Goal: Contribute content

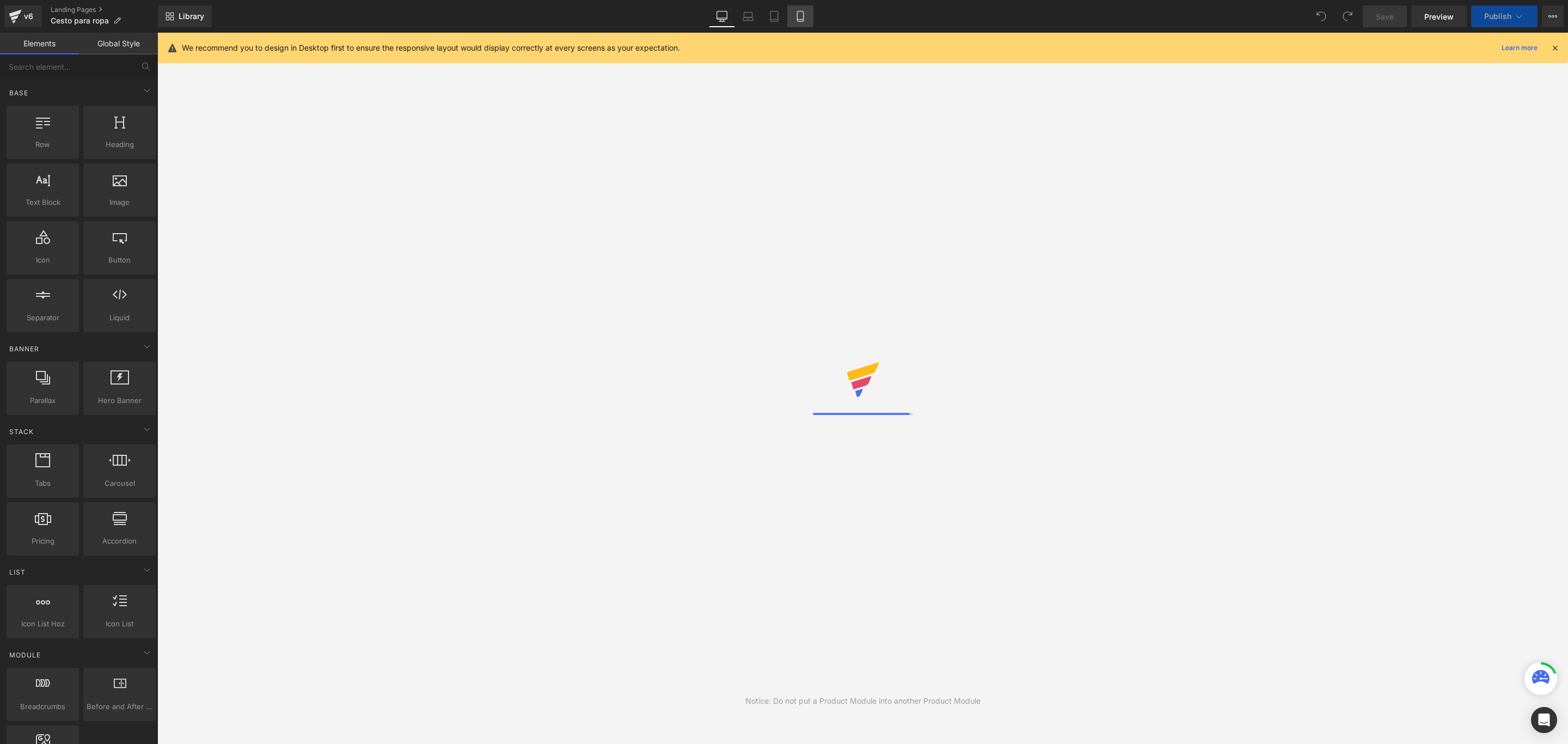
click at [797, 16] on icon at bounding box center [799, 15] width 11 height 11
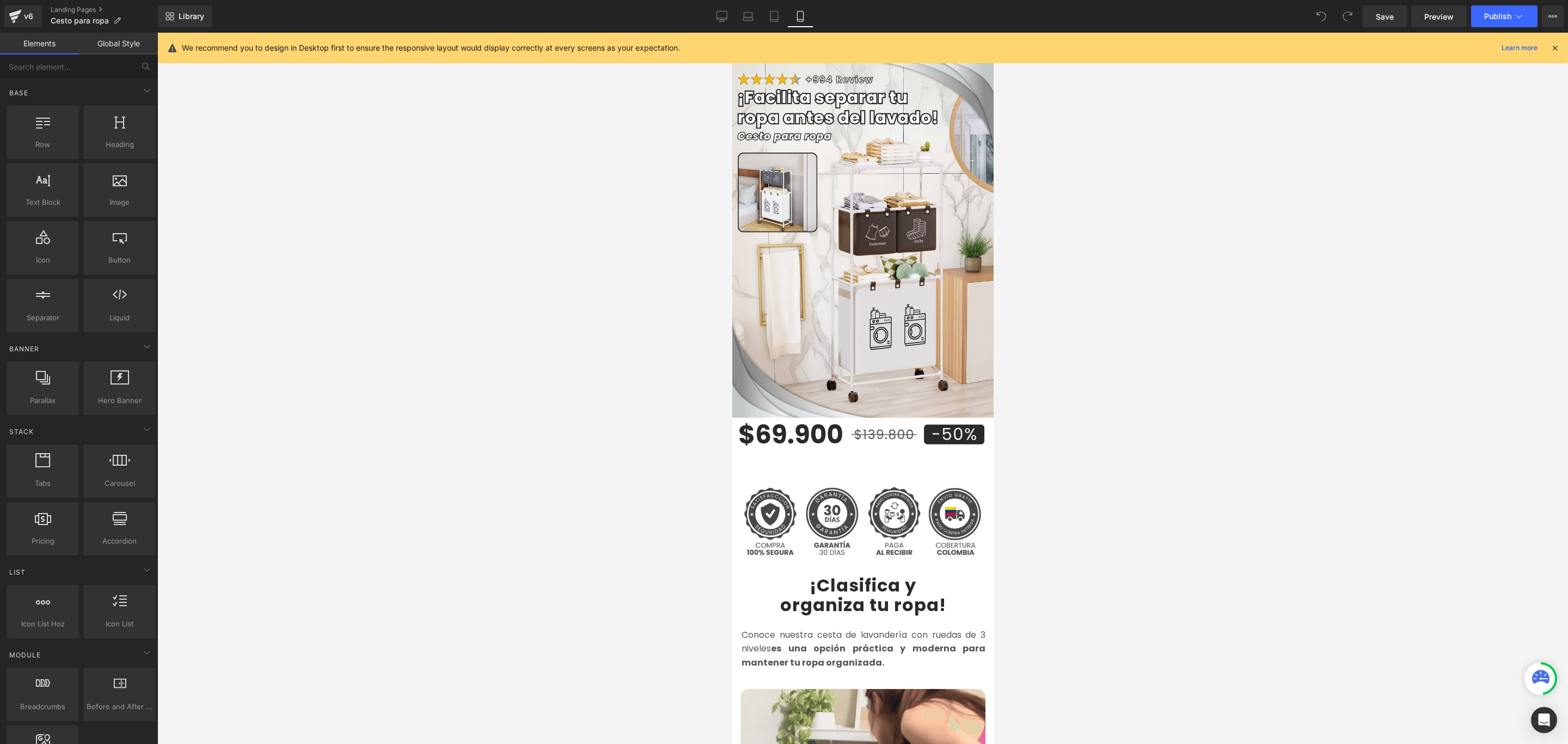
click at [1086, 134] on div at bounding box center [862, 388] width 1410 height 711
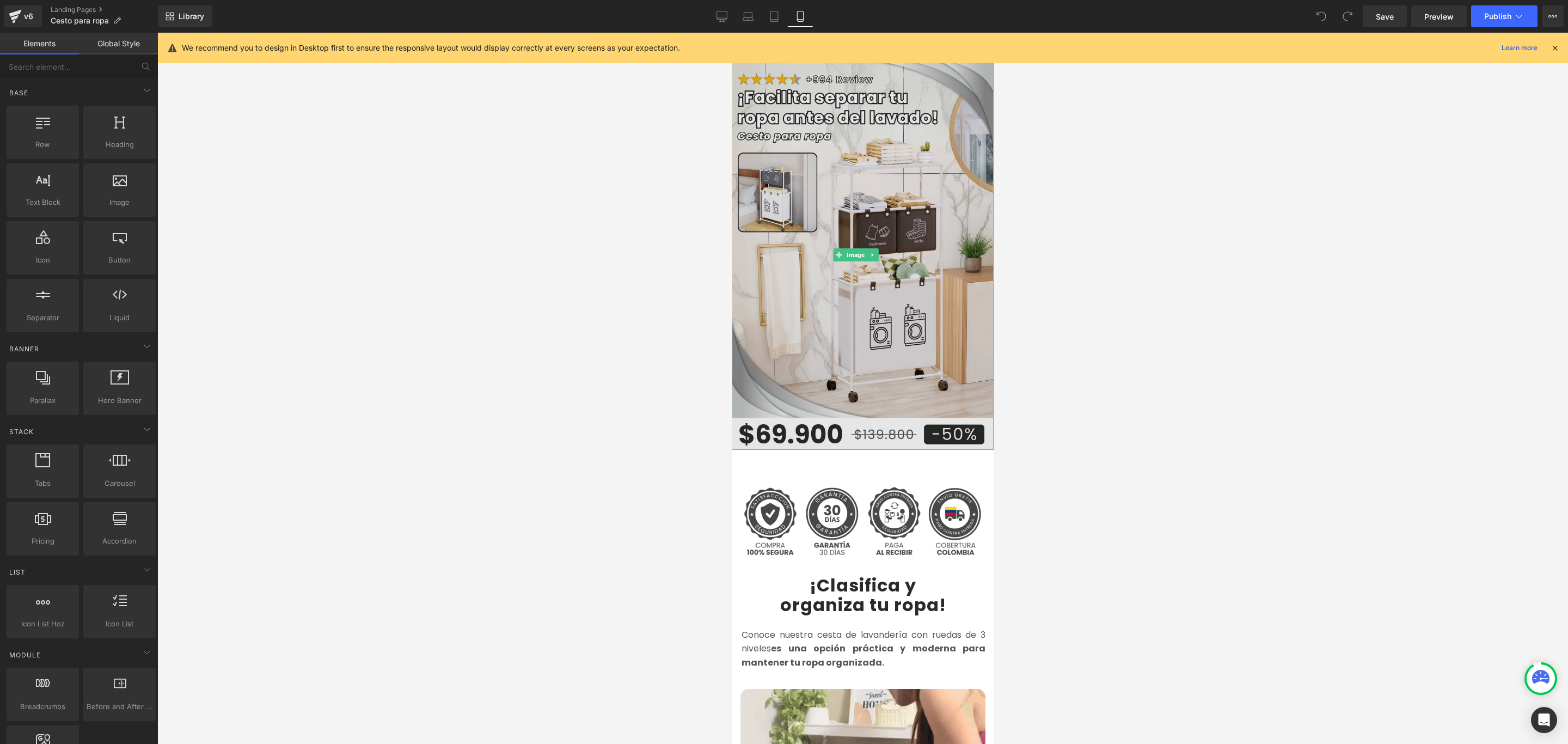
click at [883, 290] on img at bounding box center [862, 255] width 263 height 390
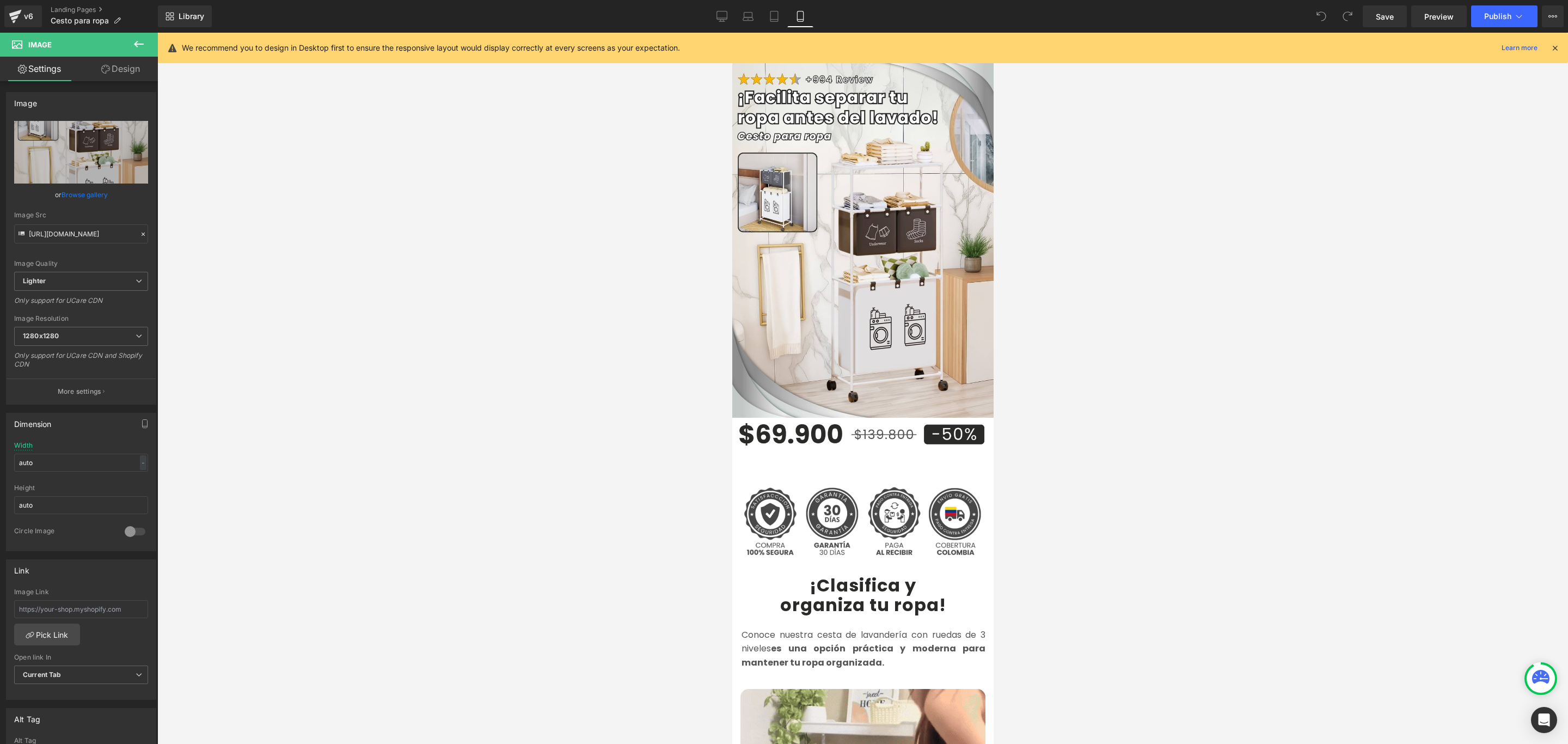
click at [1133, 232] on div at bounding box center [862, 388] width 1410 height 711
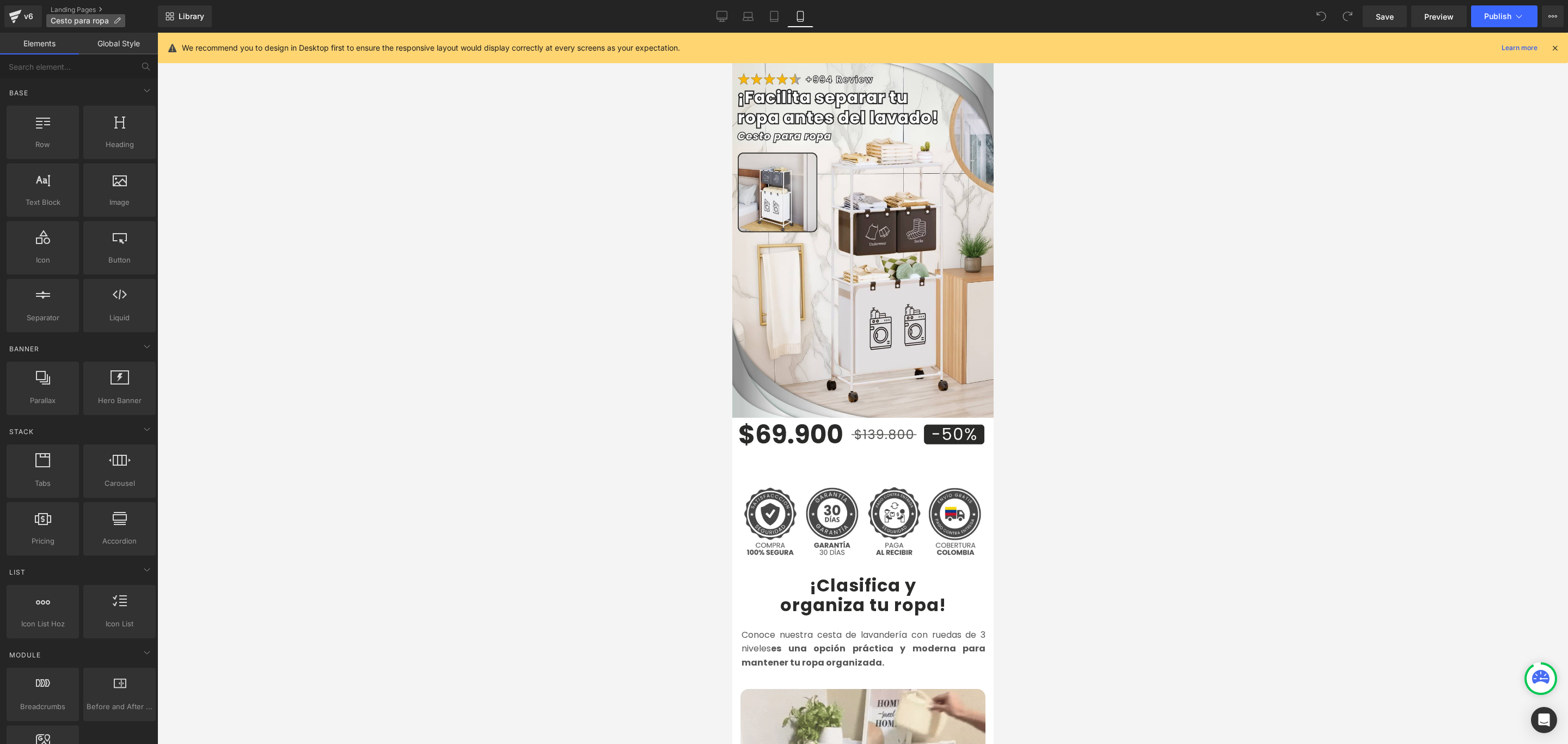
click at [118, 19] on icon at bounding box center [117, 21] width 8 height 8
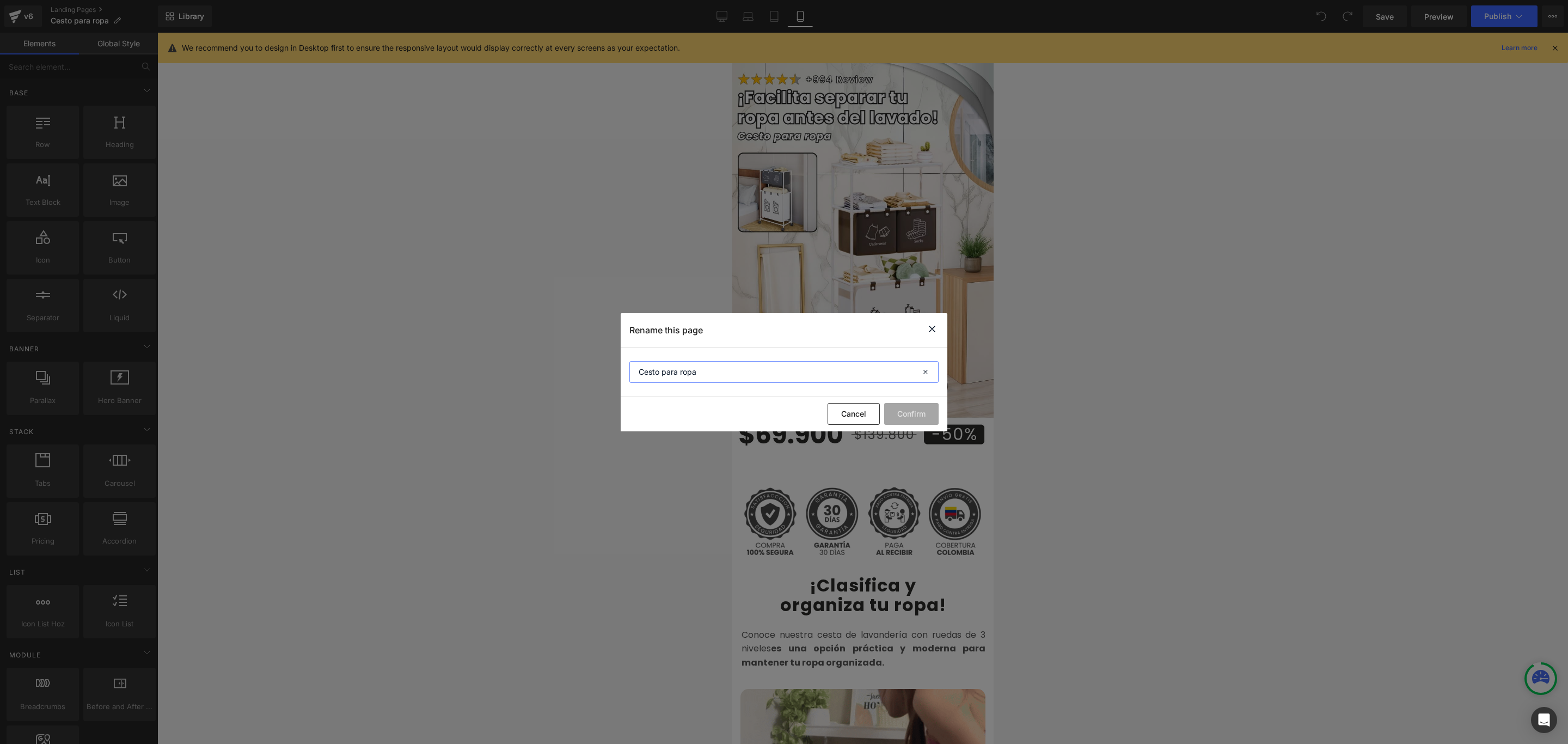
click at [680, 371] on input "Cesto para ropa" at bounding box center [784, 372] width 310 height 22
type input "Cesto para Ropa"
click at [921, 406] on button "Confirm" at bounding box center [911, 413] width 55 height 22
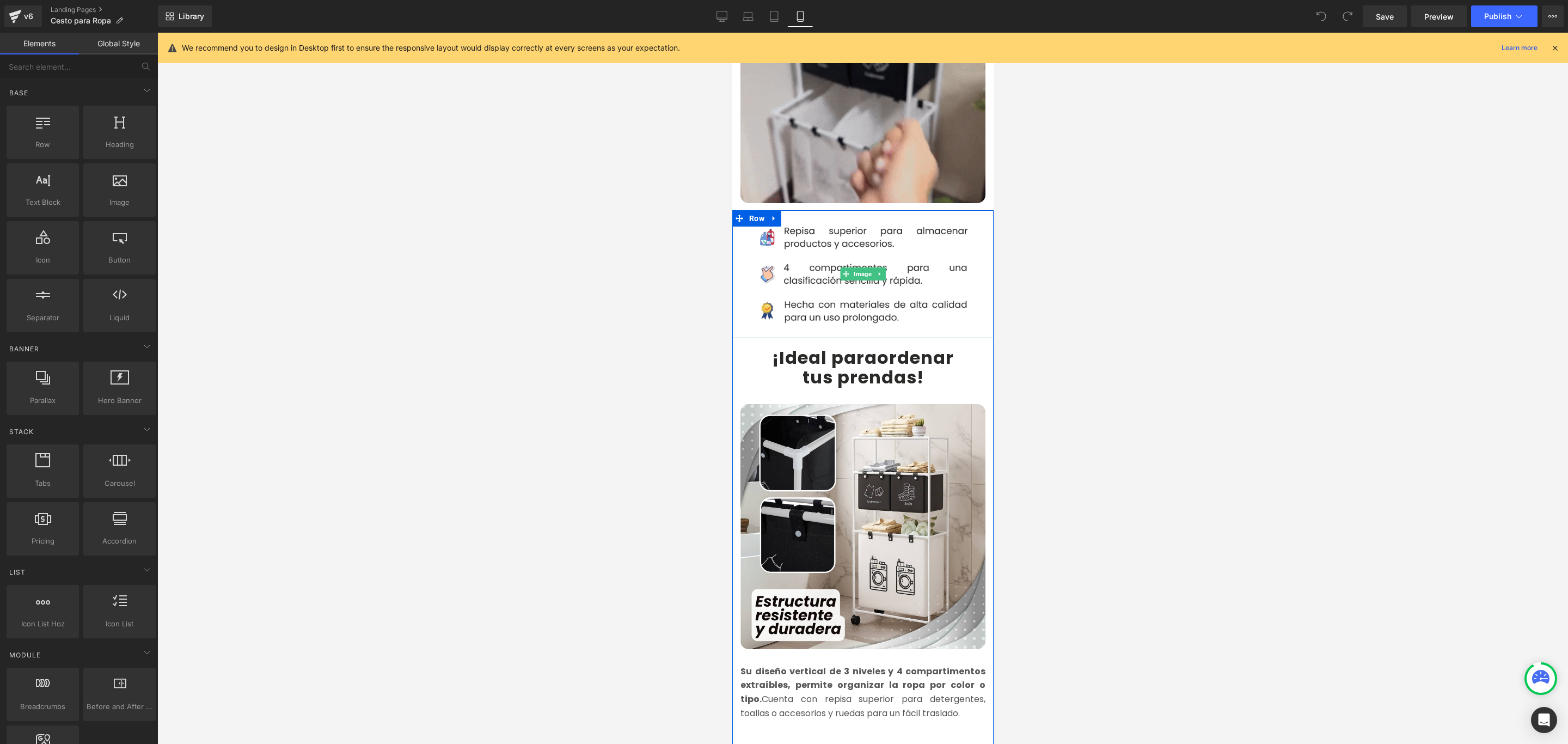
scroll to position [735, 0]
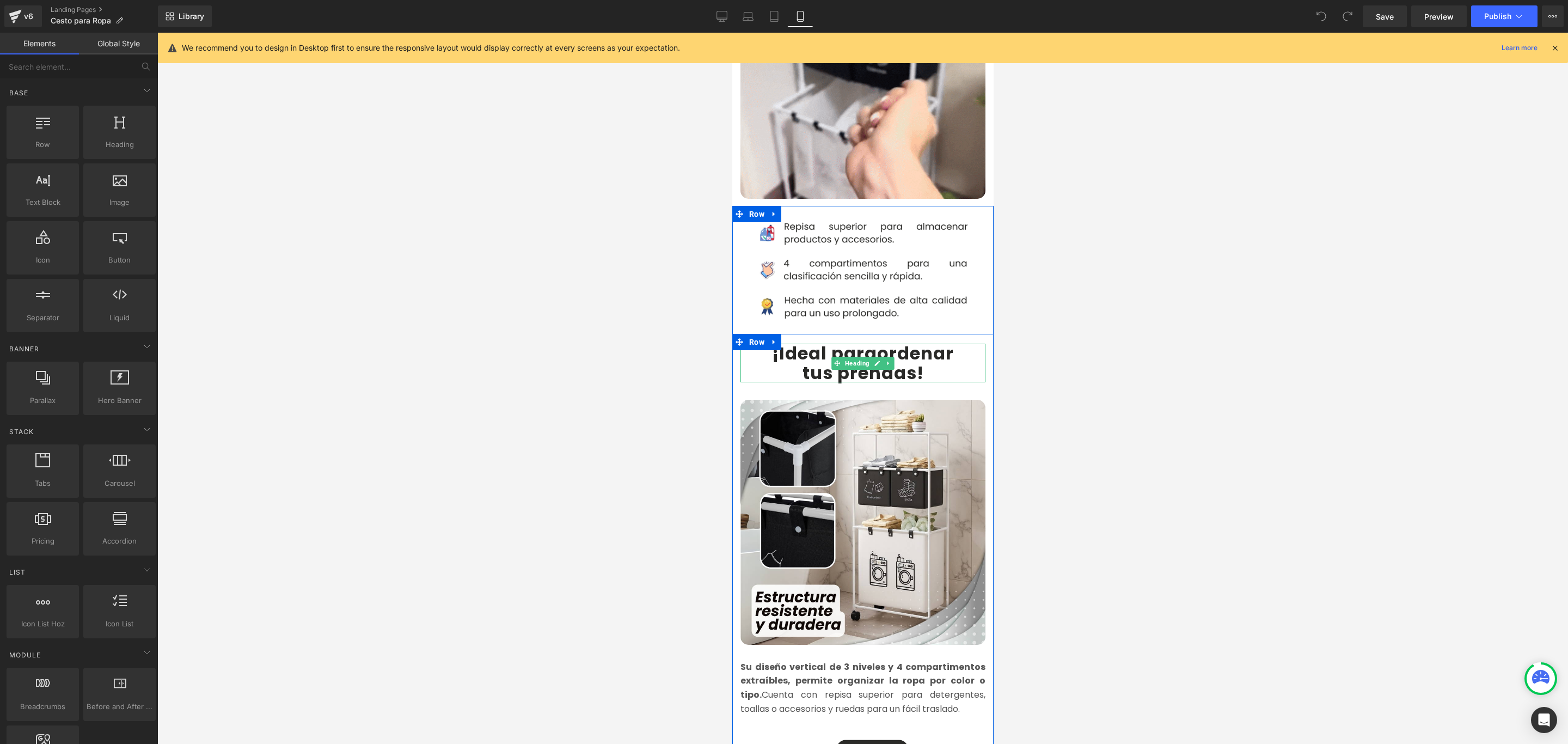
click at [932, 363] on h2 "tus prendas !" at bounding box center [863, 373] width 245 height 19
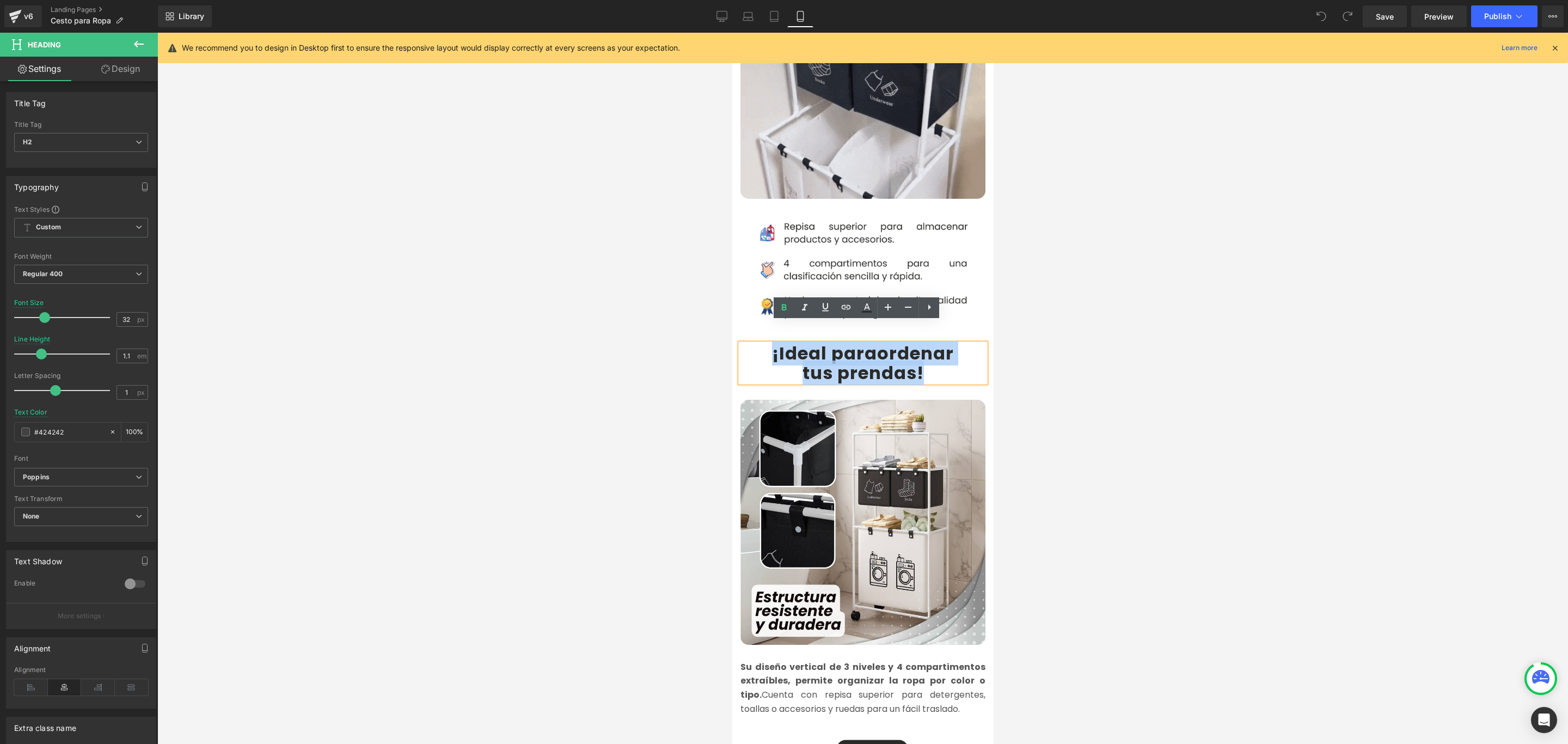
drag, startPoint x: 920, startPoint y: 347, endPoint x: 737, endPoint y: 337, distance: 183.3
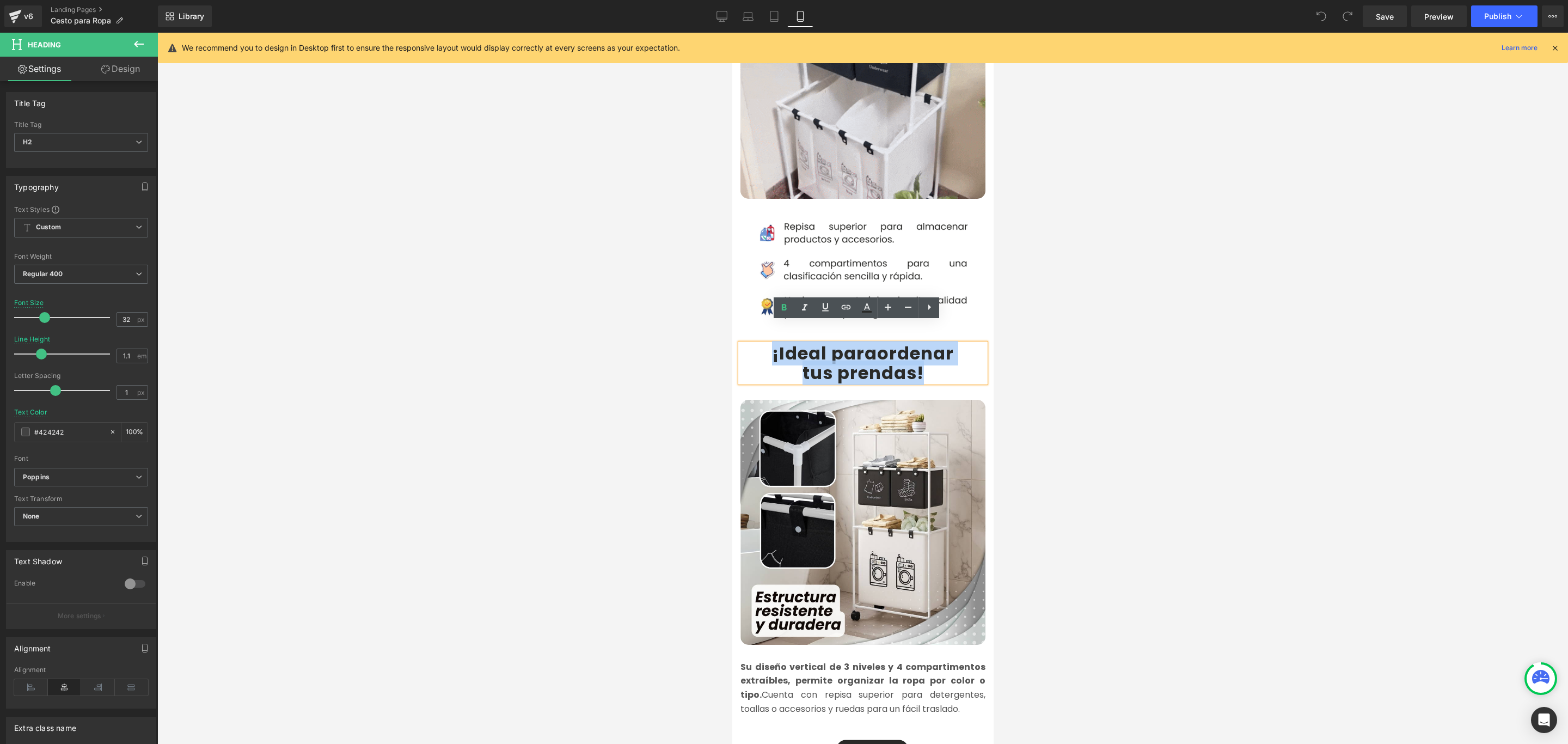
click at [740, 343] on div "¡Ideal para ordenar tus prendas !" at bounding box center [863, 362] width 245 height 38
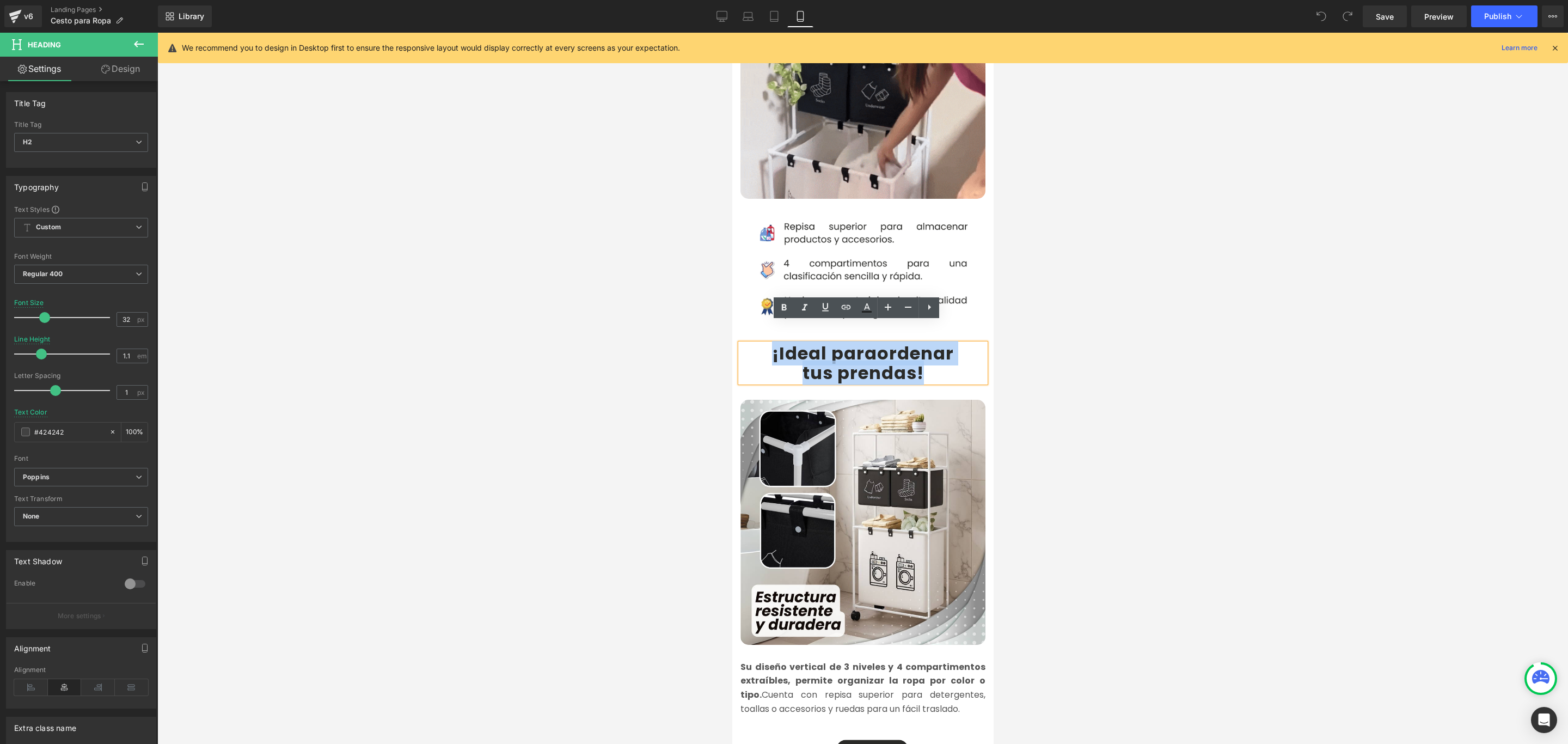
copy div "¡Ideal para ordenar tus prendas !"
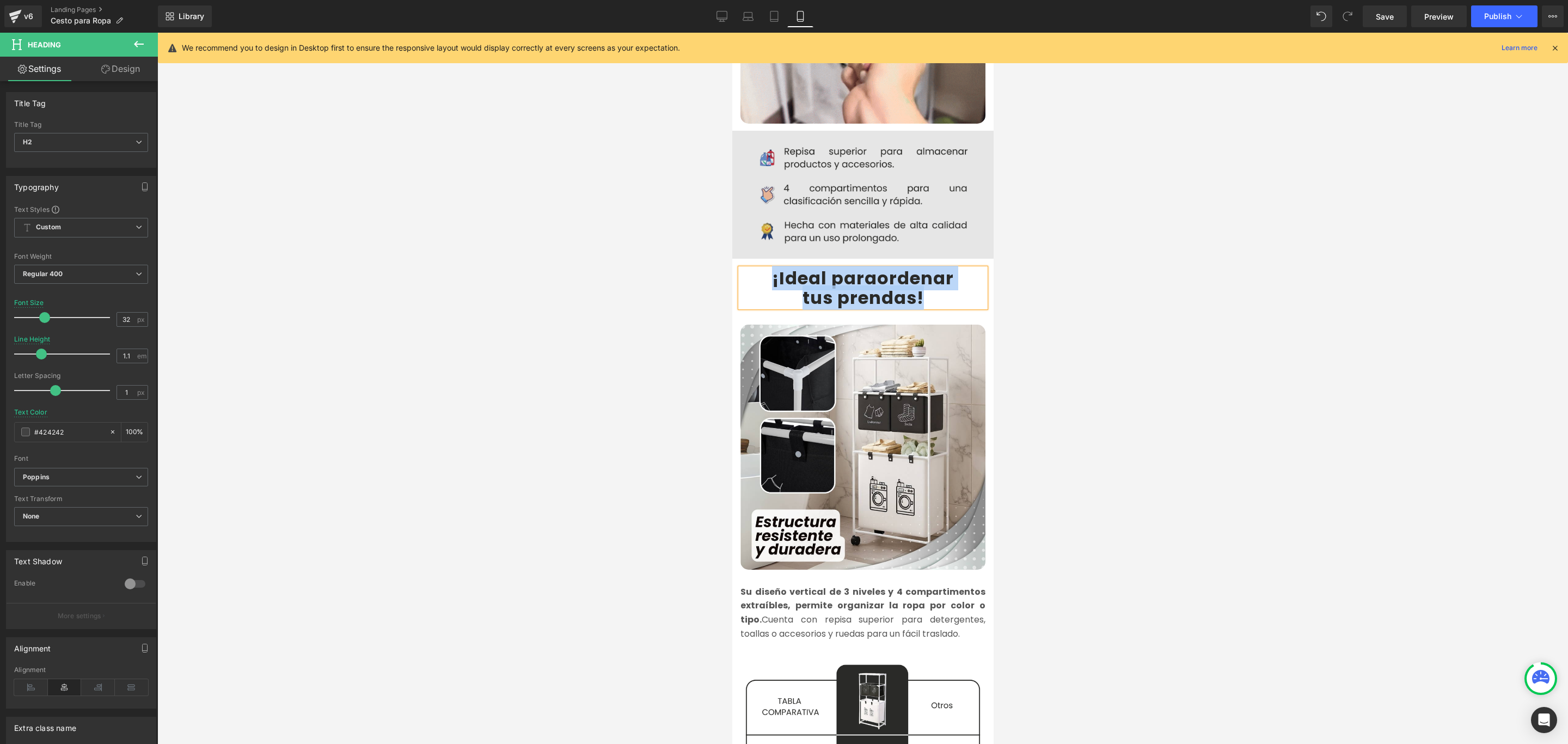
scroll to position [817, 0]
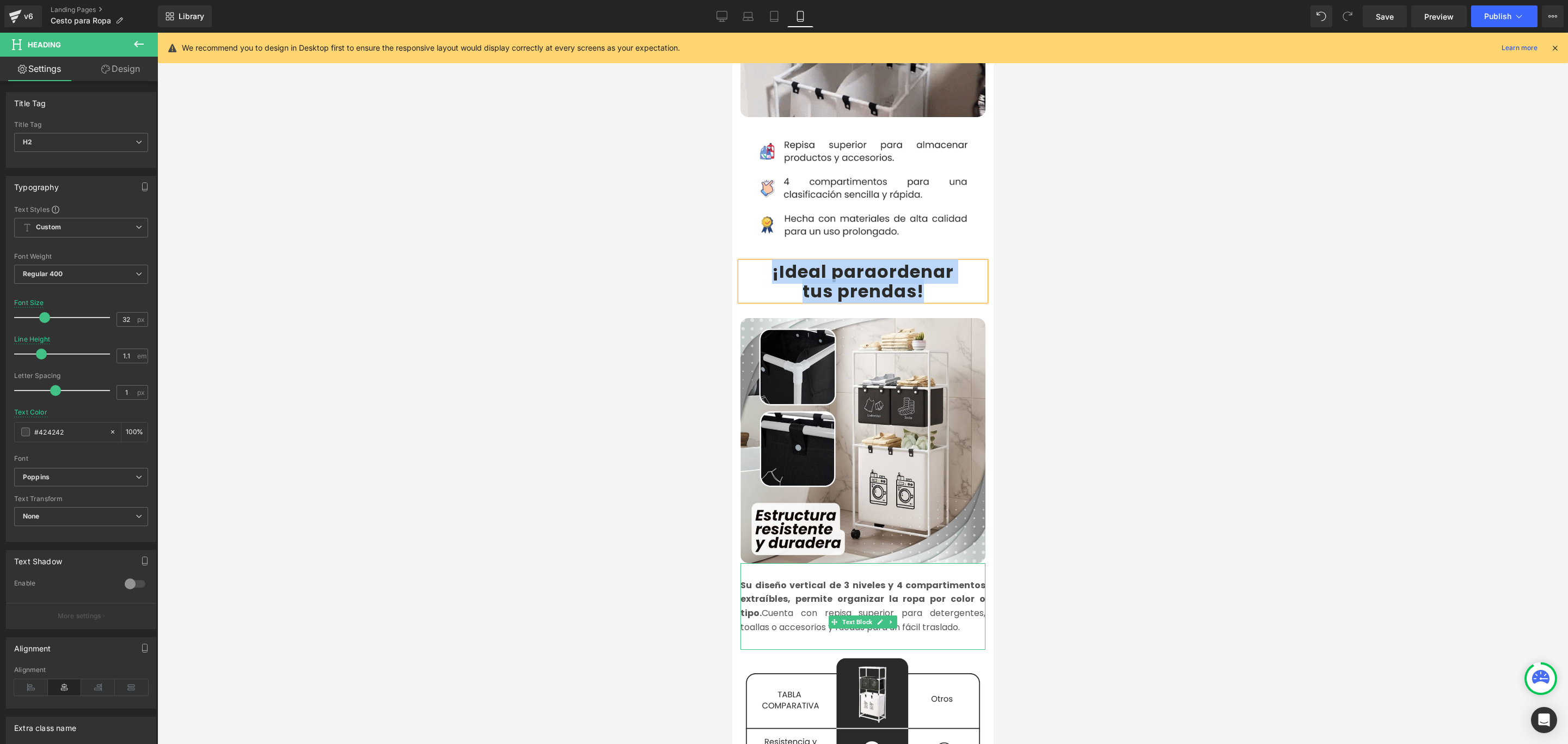
click at [935, 609] on p "Su diseño vertical de 3 niveles y 4 compartimentos extraíbles, permite organiza…" at bounding box center [863, 606] width 245 height 56
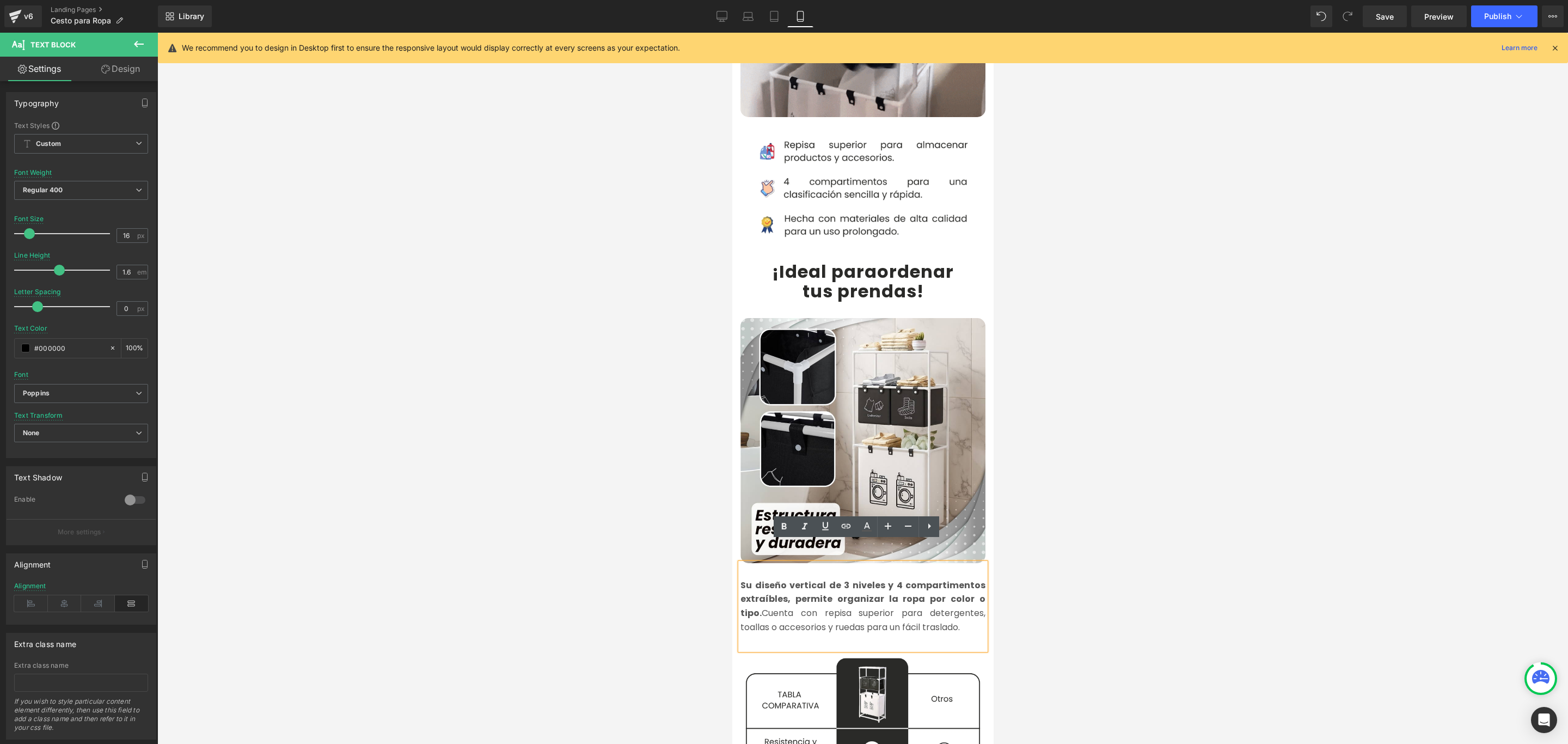
drag, startPoint x: 925, startPoint y: 607, endPoint x: 734, endPoint y: 563, distance: 196.0
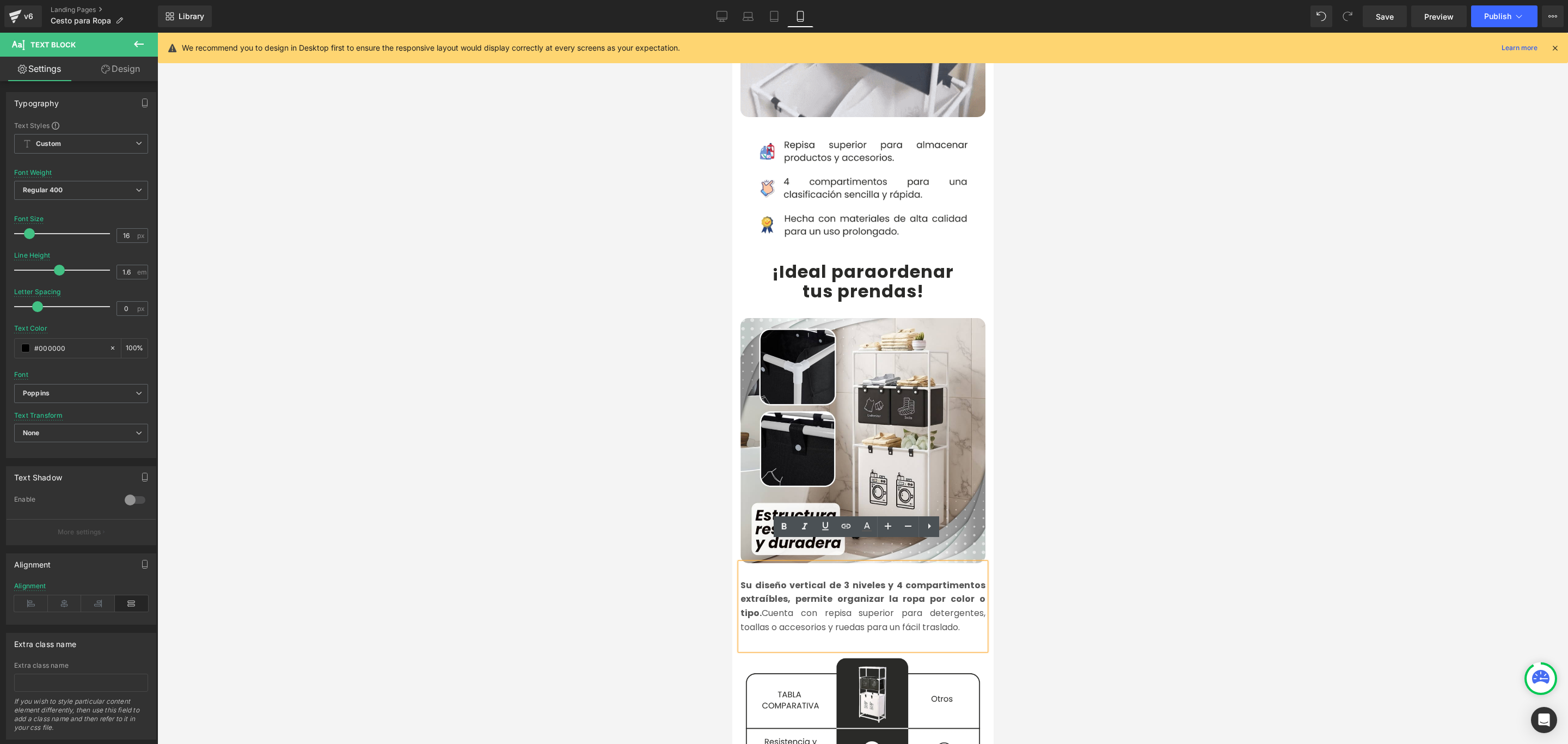
click at [740, 578] on p "Su diseño vertical de 3 niveles y 4 compartimentos extraíbles, permite organiza…" at bounding box center [863, 606] width 245 height 56
copy font "Su diseño vertical de 3 niveles y 4 compartimentos extraíbles, permite organiza…"
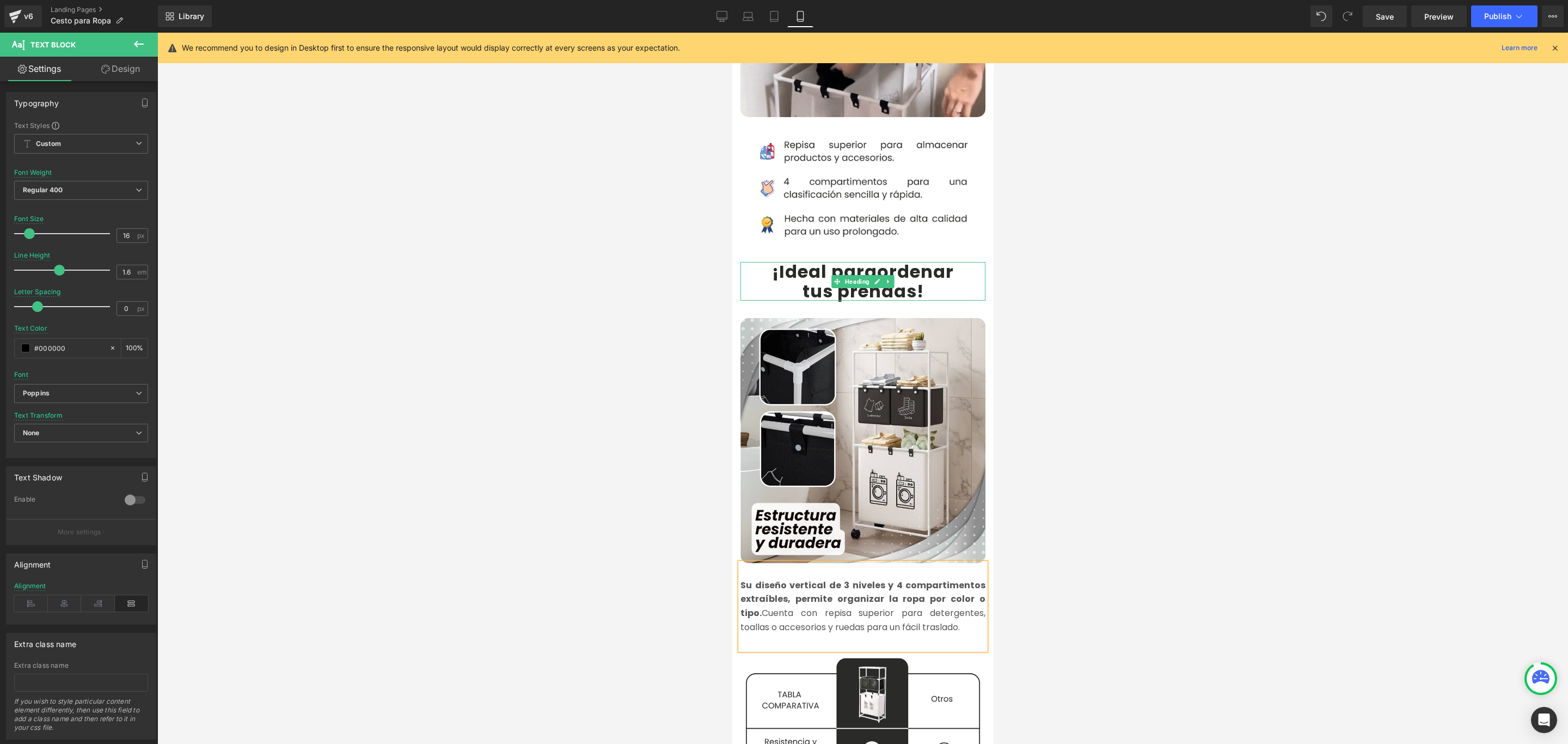
drag, startPoint x: 924, startPoint y: 257, endPoint x: 886, endPoint y: 255, distance: 38.1
click at [924, 259] on b "ordenar" at bounding box center [914, 271] width 77 height 25
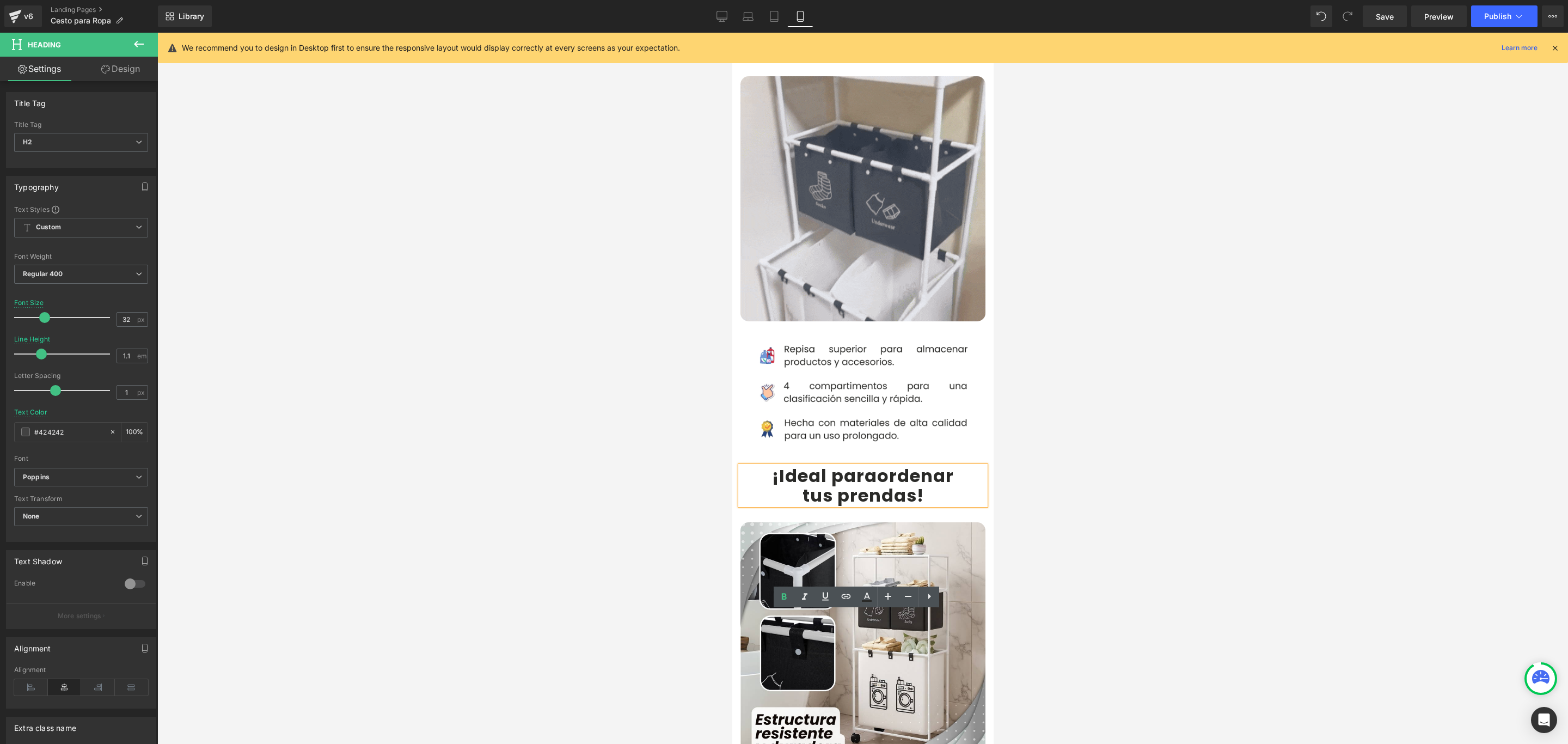
scroll to position [653, 0]
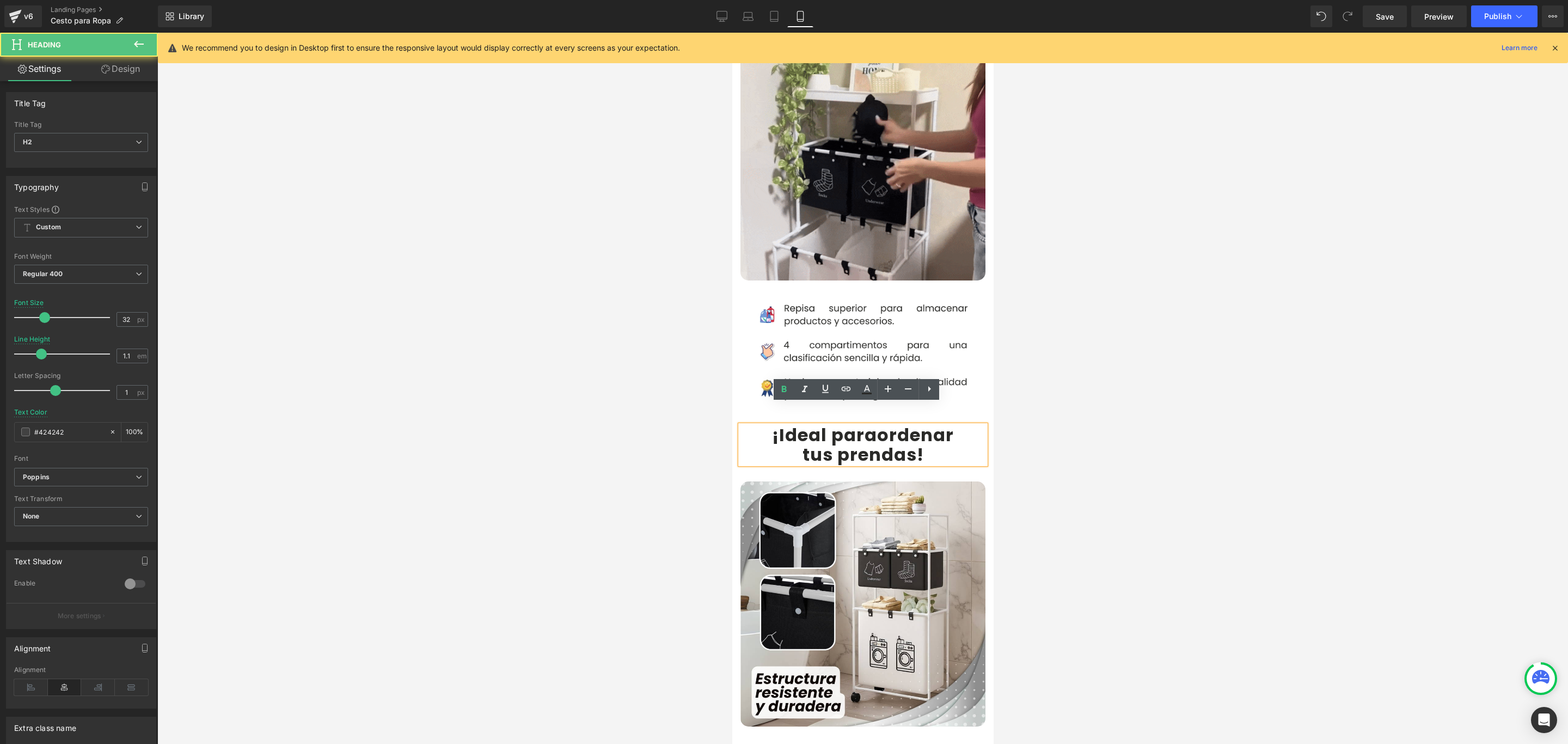
click at [860, 423] on b "¡Ideal para" at bounding box center [824, 435] width 105 height 25
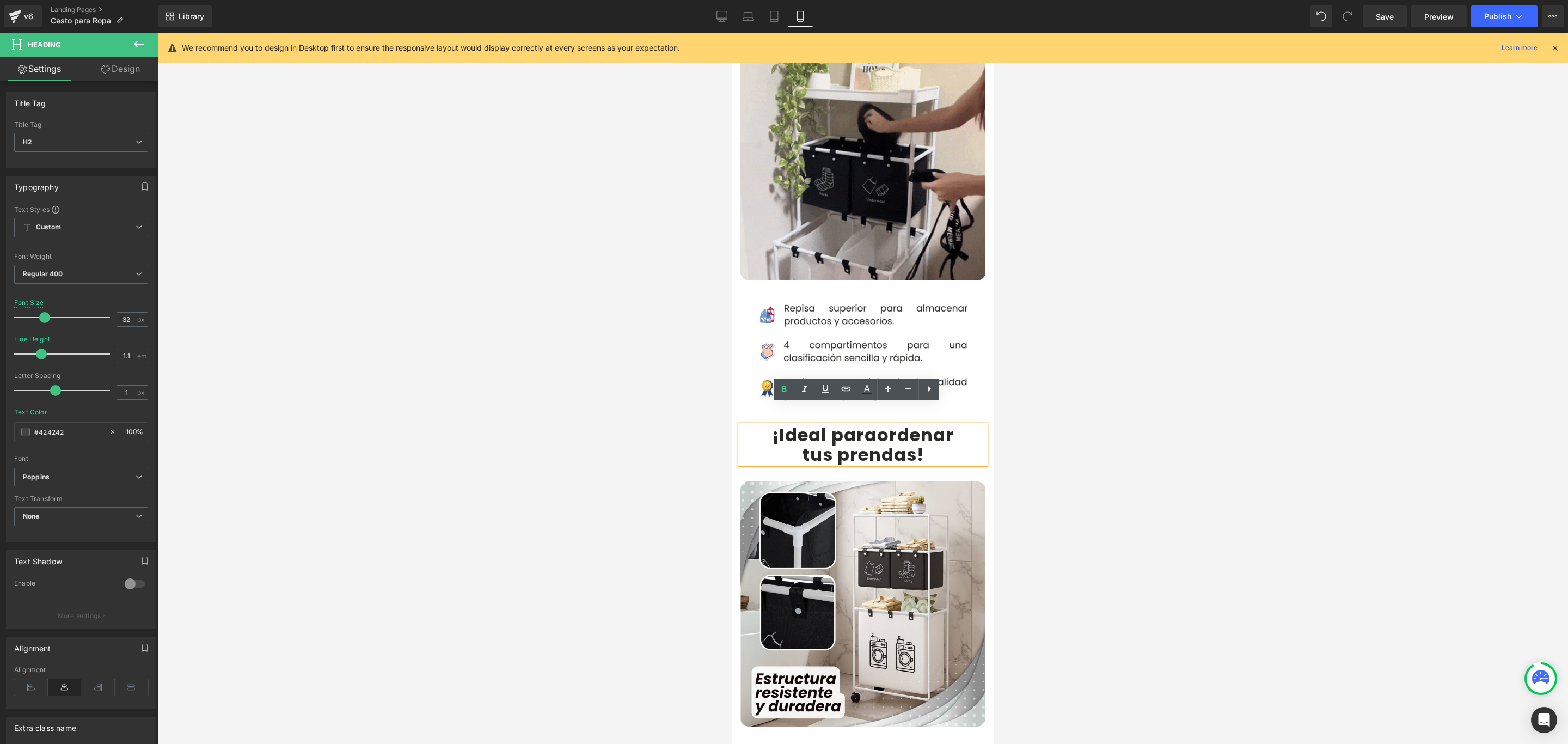
drag, startPoint x: 871, startPoint y: 411, endPoint x: 775, endPoint y: 414, distance: 96.0
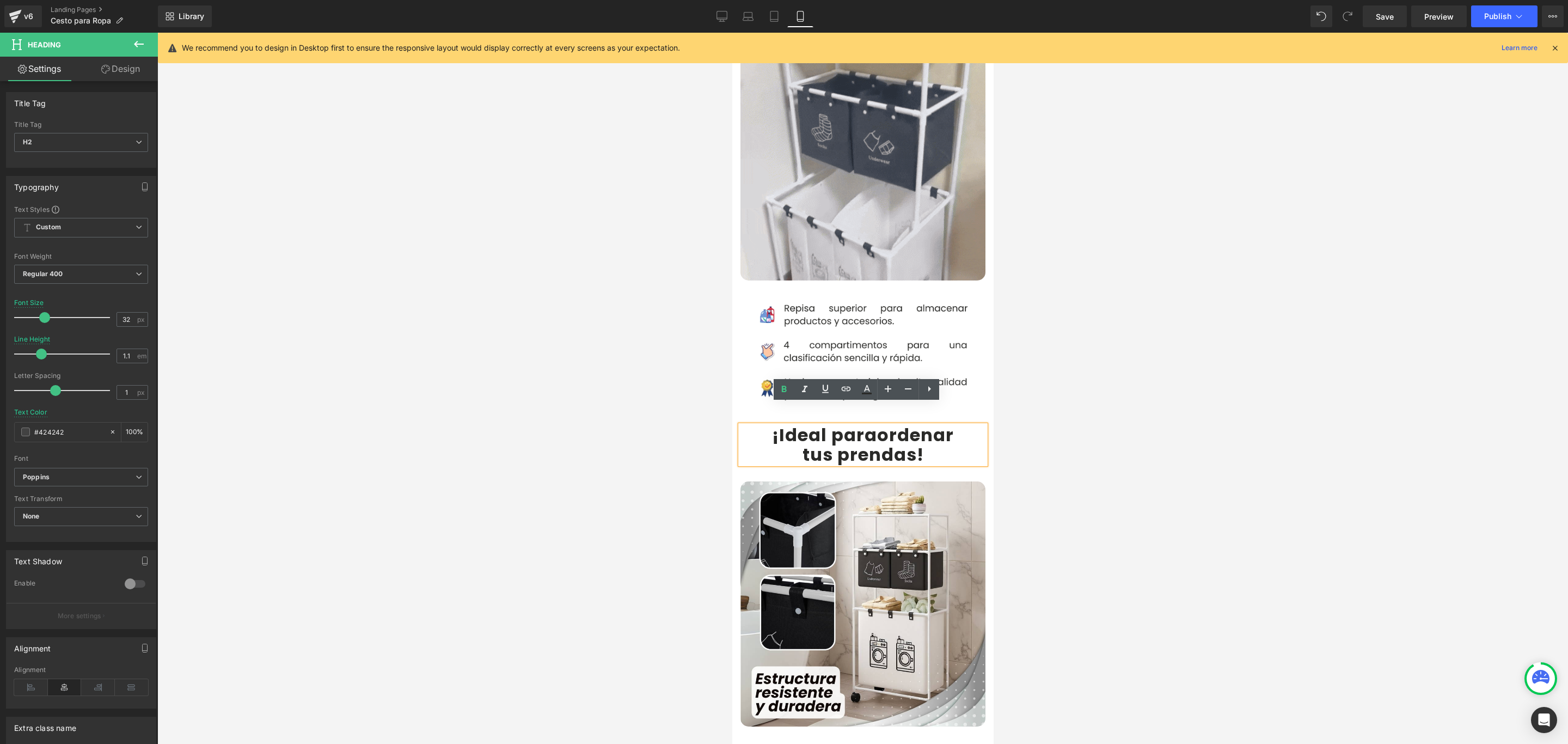
click at [771, 426] on h2 "¡Ideal para ordenar" at bounding box center [863, 435] width 245 height 19
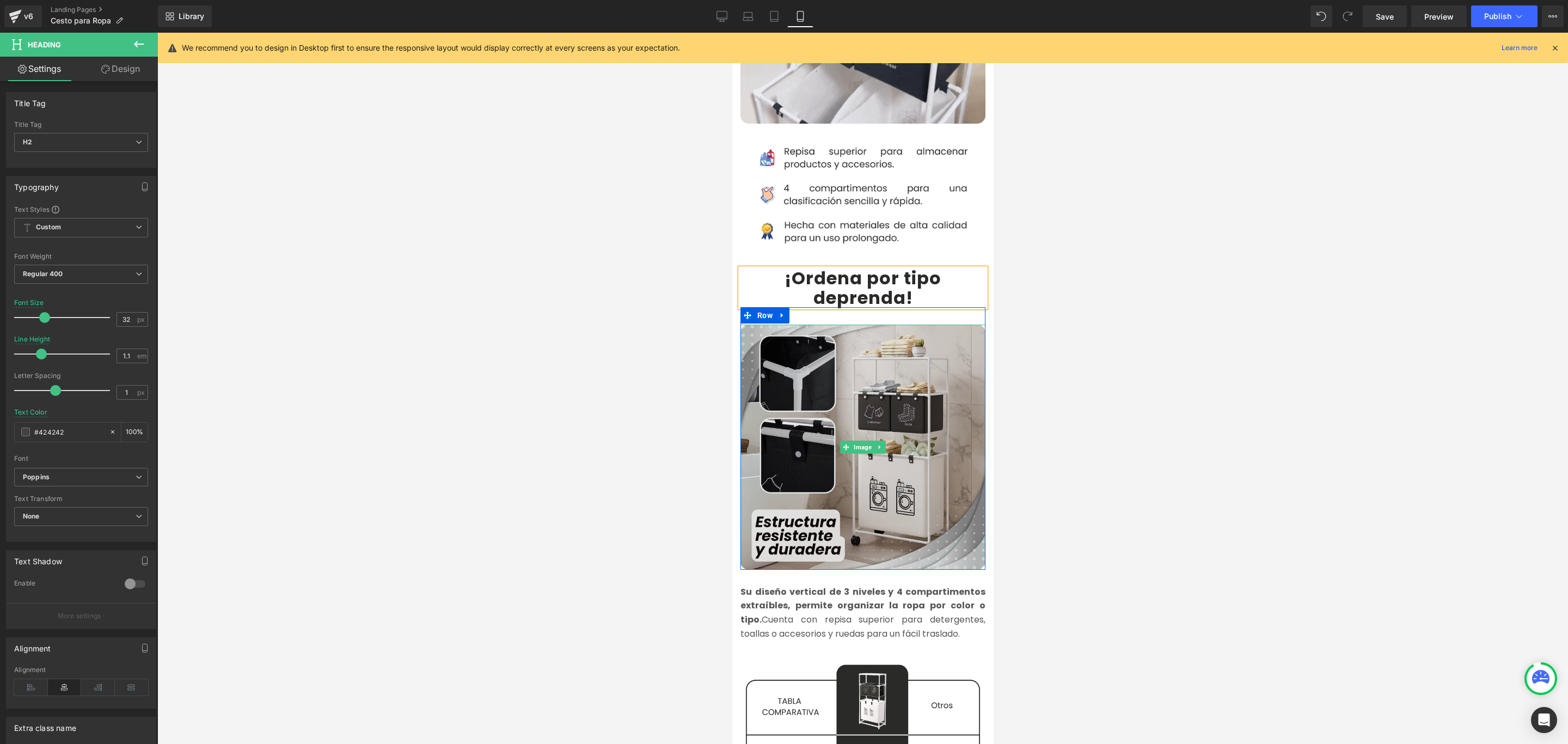
scroll to position [817, 0]
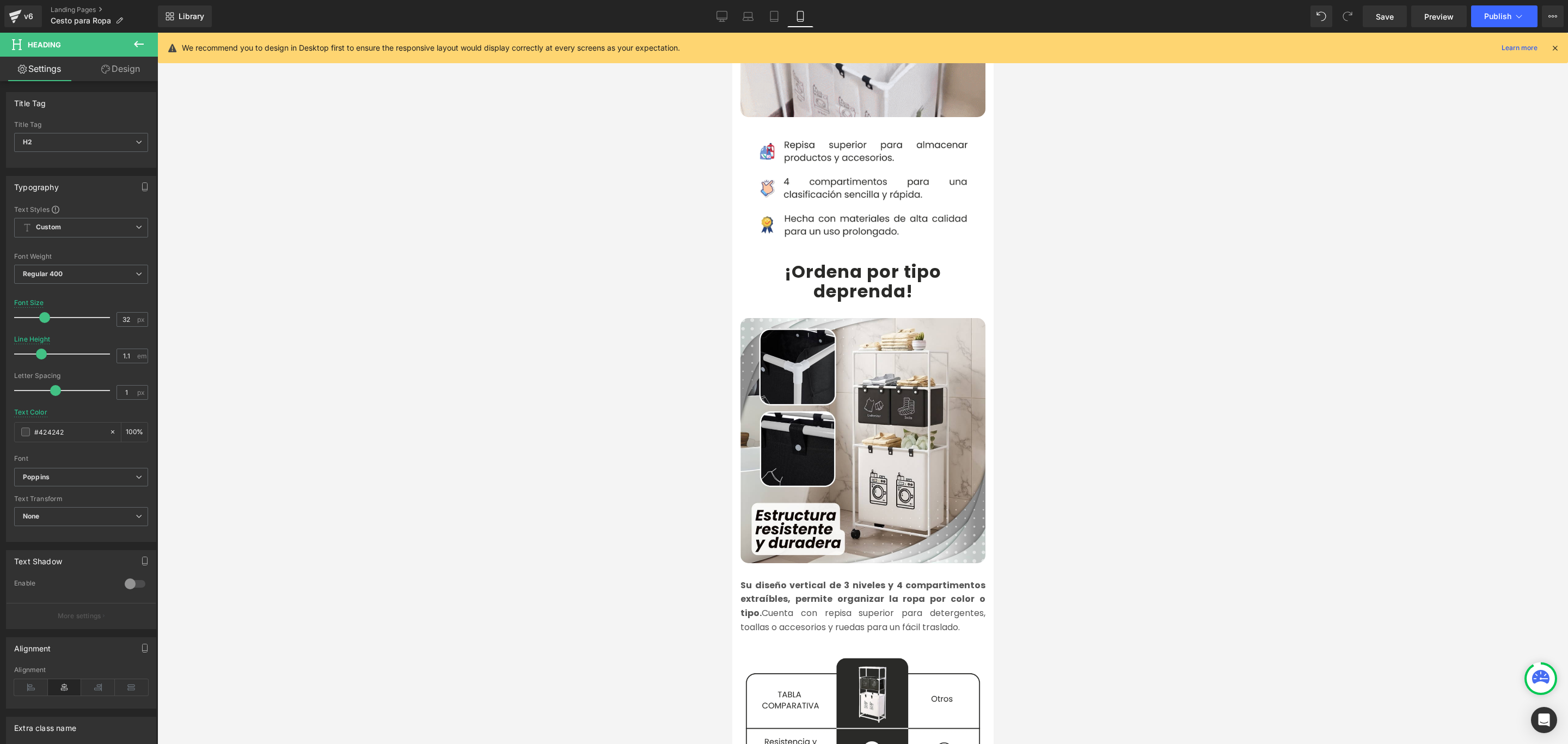
click at [672, 315] on div at bounding box center [862, 388] width 1410 height 711
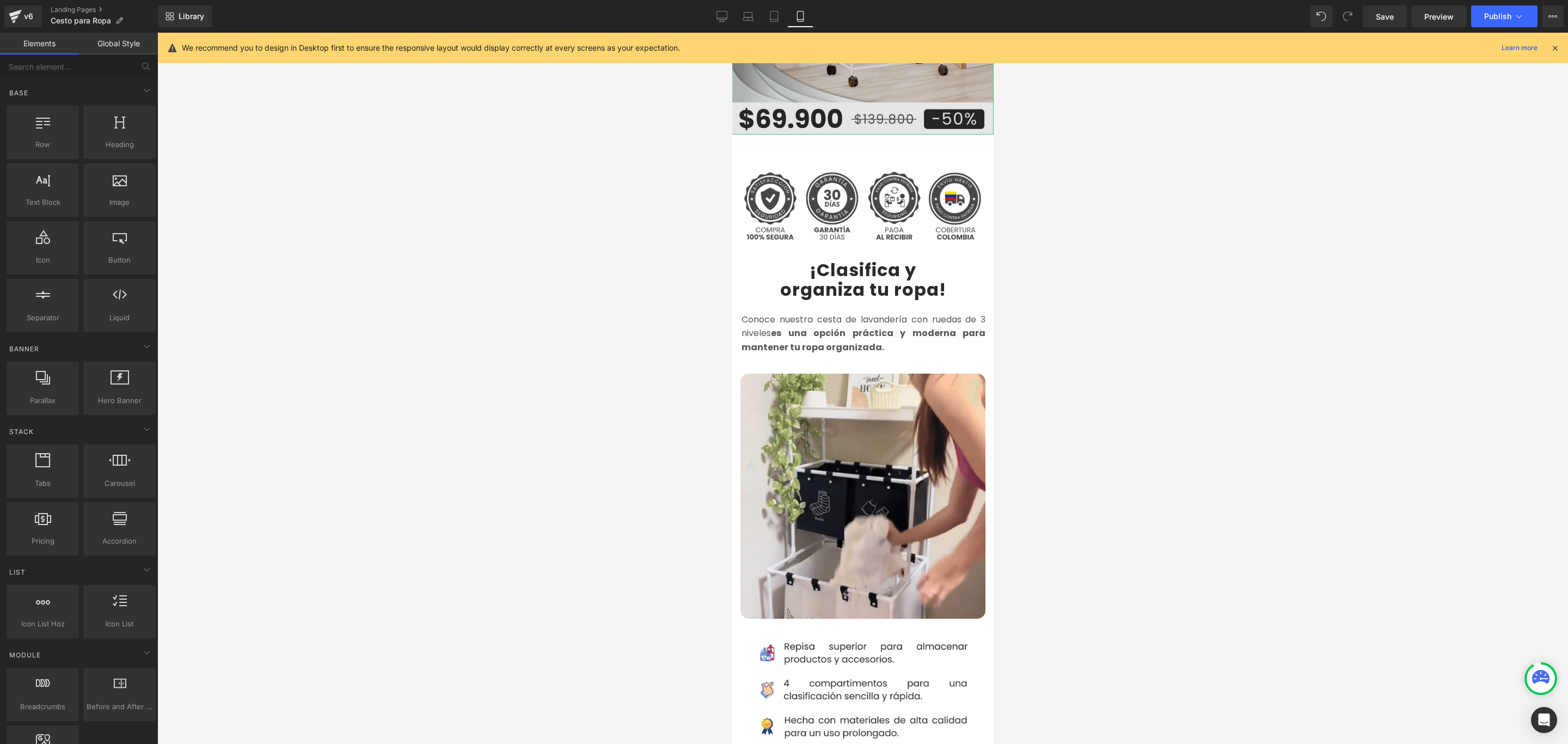
scroll to position [327, 0]
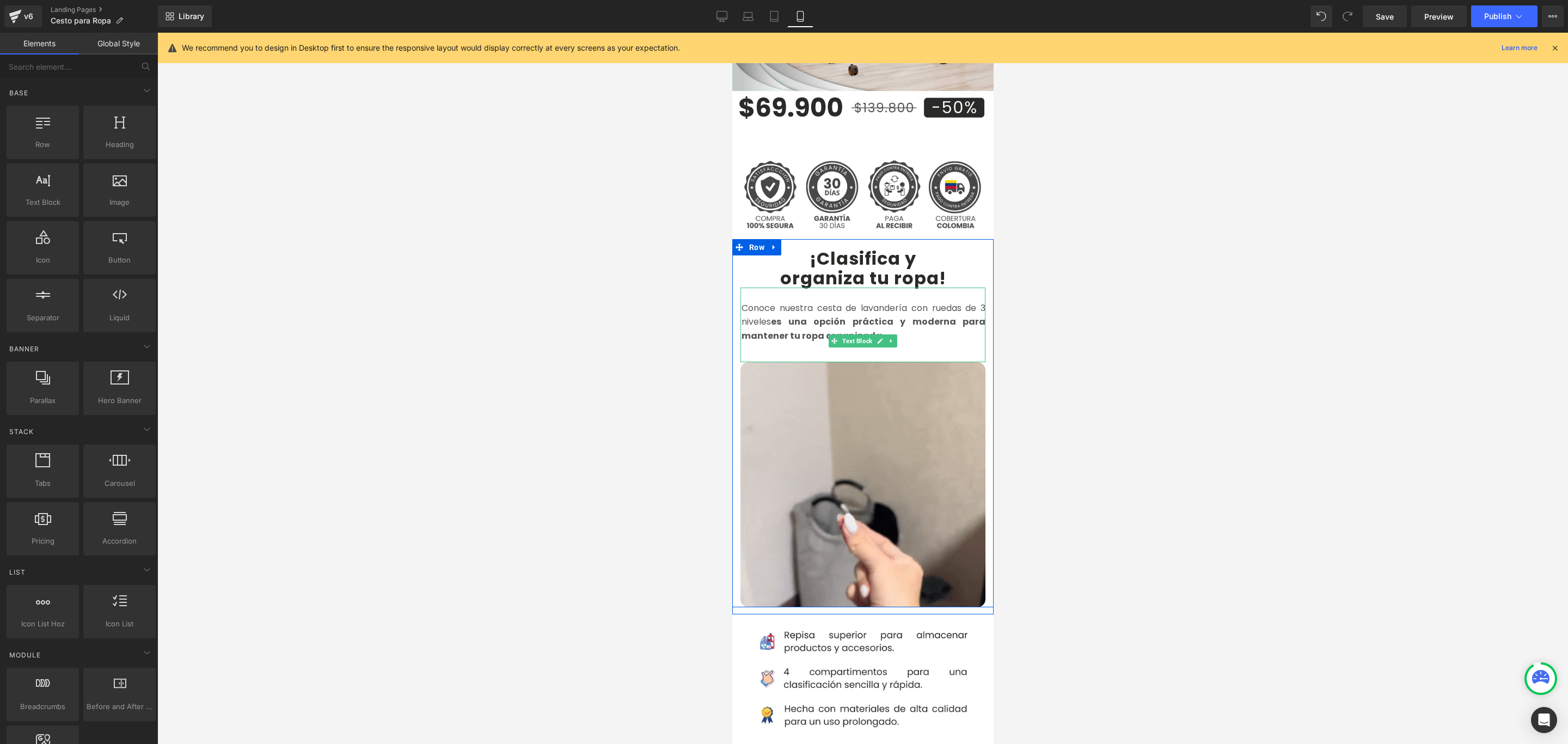
click at [813, 302] on font "Conoce nuestra cesta de lavandería con ruedas de 3 niveles es una opción prácti…" at bounding box center [863, 322] width 243 height 40
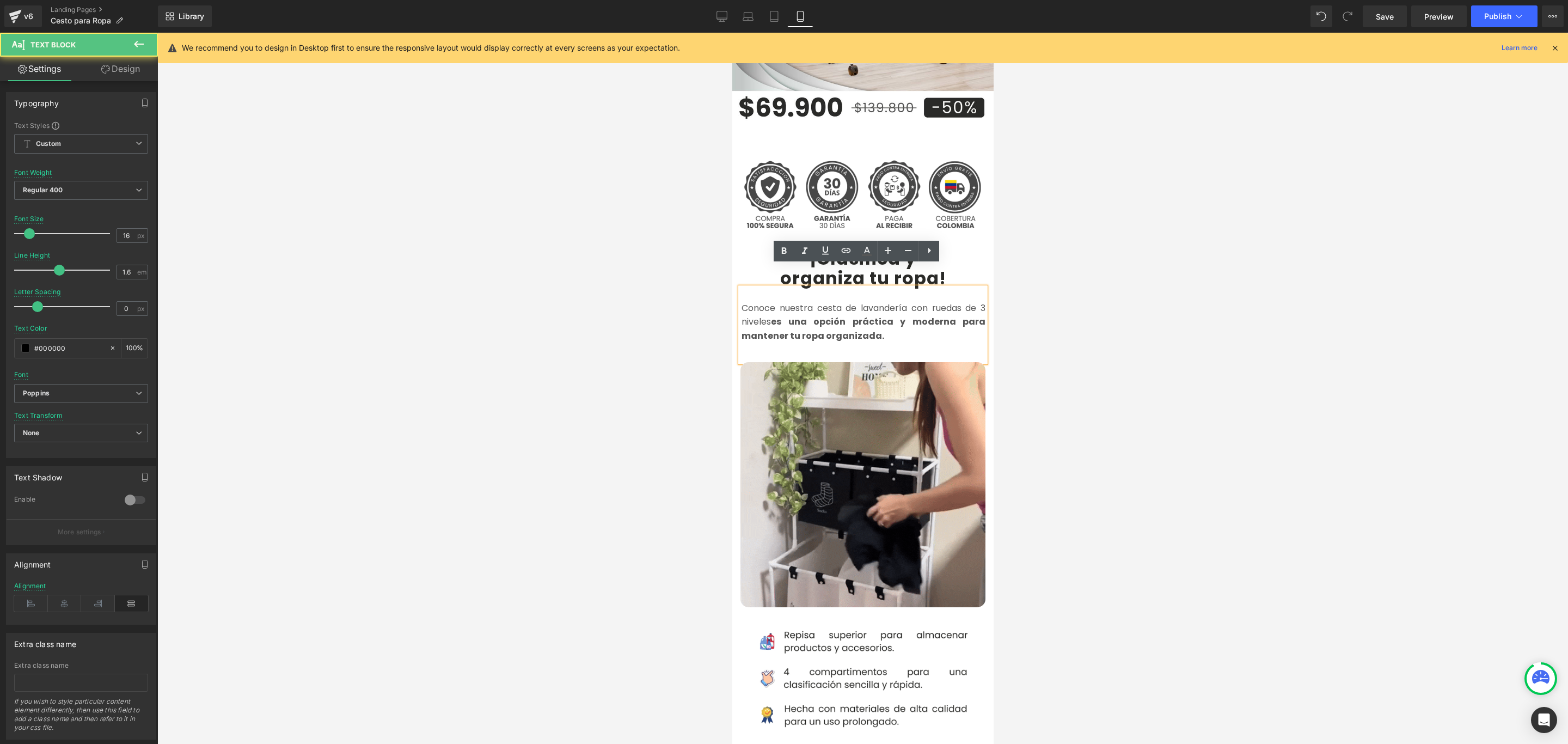
click at [820, 302] on font "Conoce nuestra cesta de lavandería con ruedas de 3 niveles es una opción prácti…" at bounding box center [863, 322] width 243 height 40
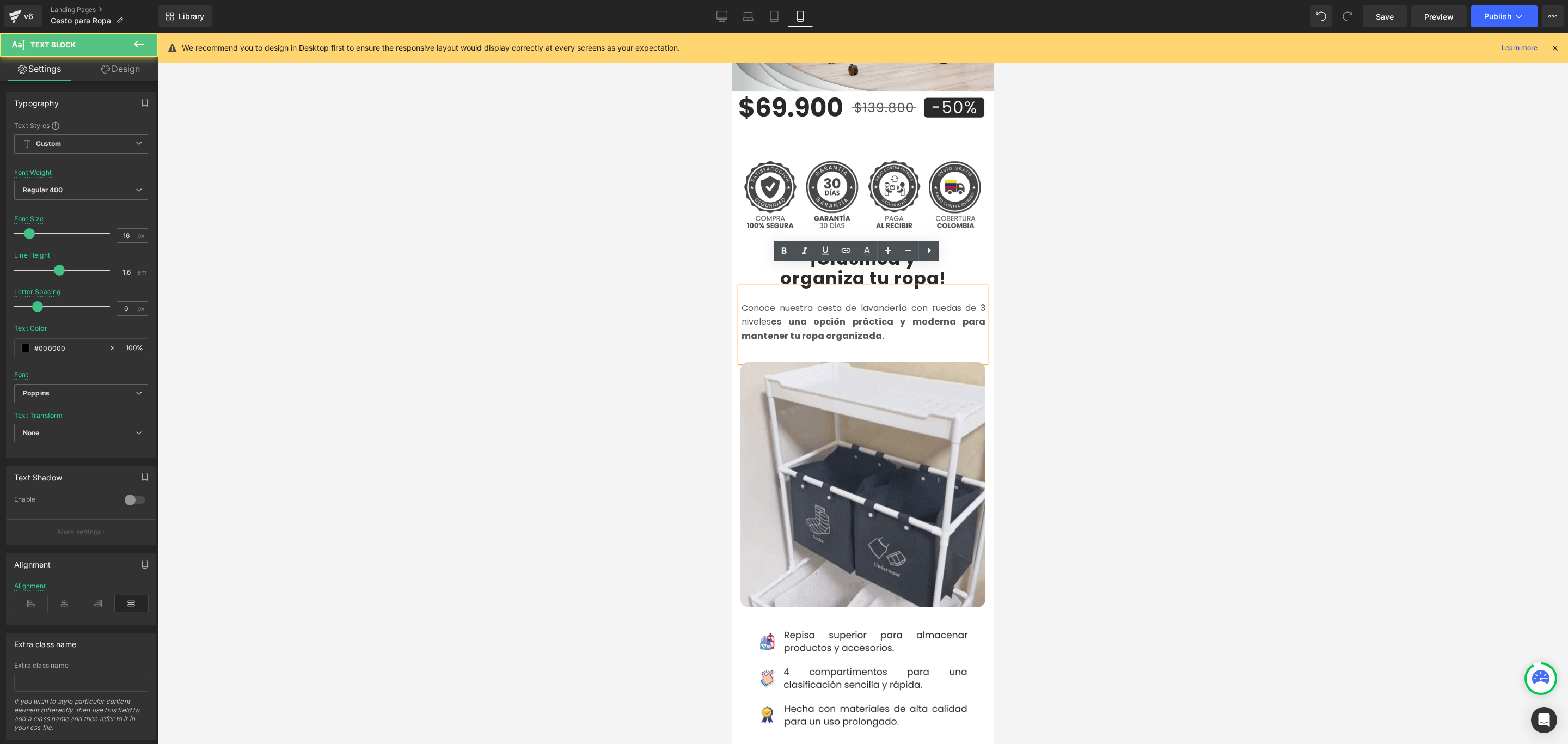
click at [812, 302] on font "Conoce nuestra cesta de lavandería con ruedas de 3 niveles es una opción prácti…" at bounding box center [863, 322] width 243 height 40
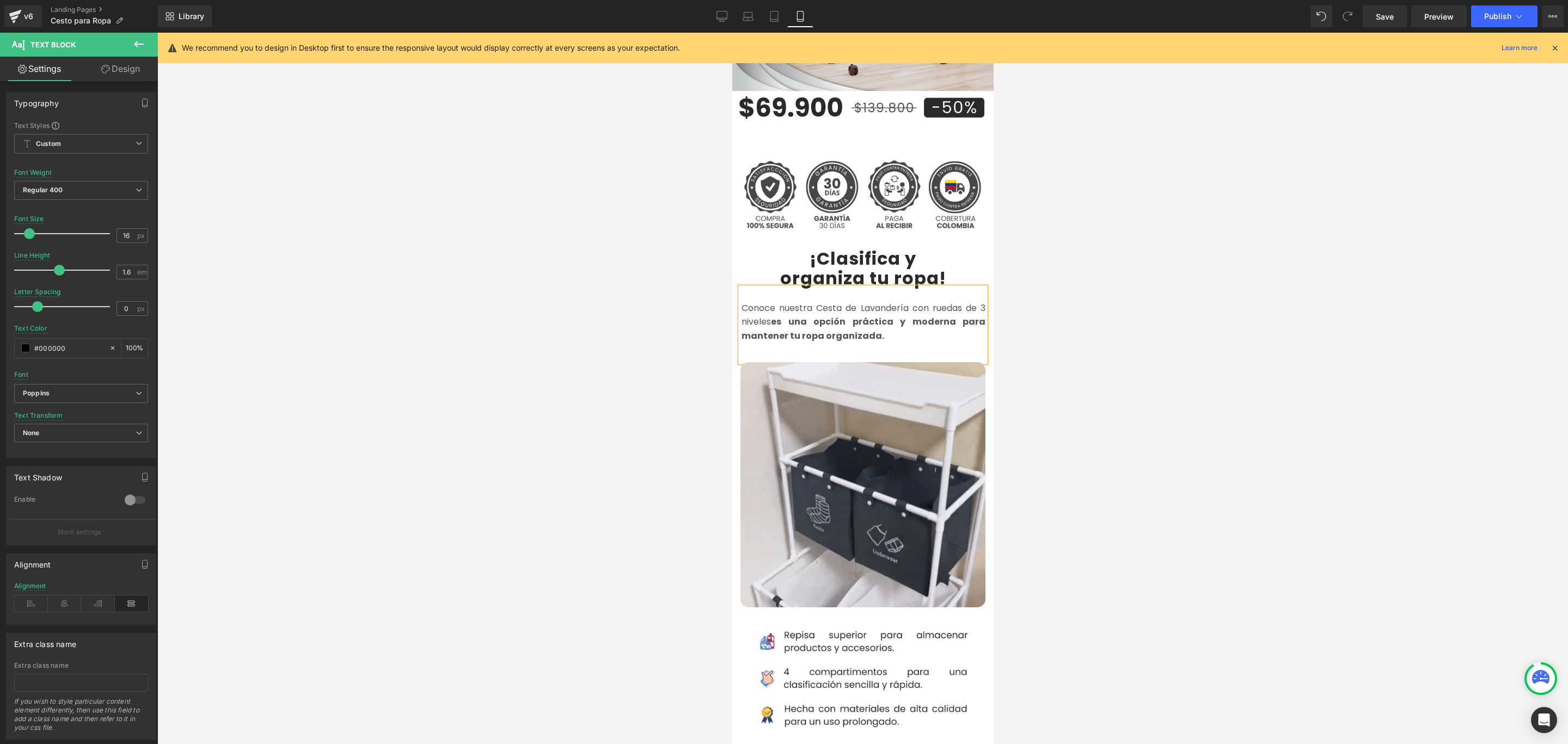
click at [896, 315] on p "Conoce nuestra Cesta de Lavandería con ruedas de 3 niveles es una opción prácti…" at bounding box center [863, 322] width 243 height 42
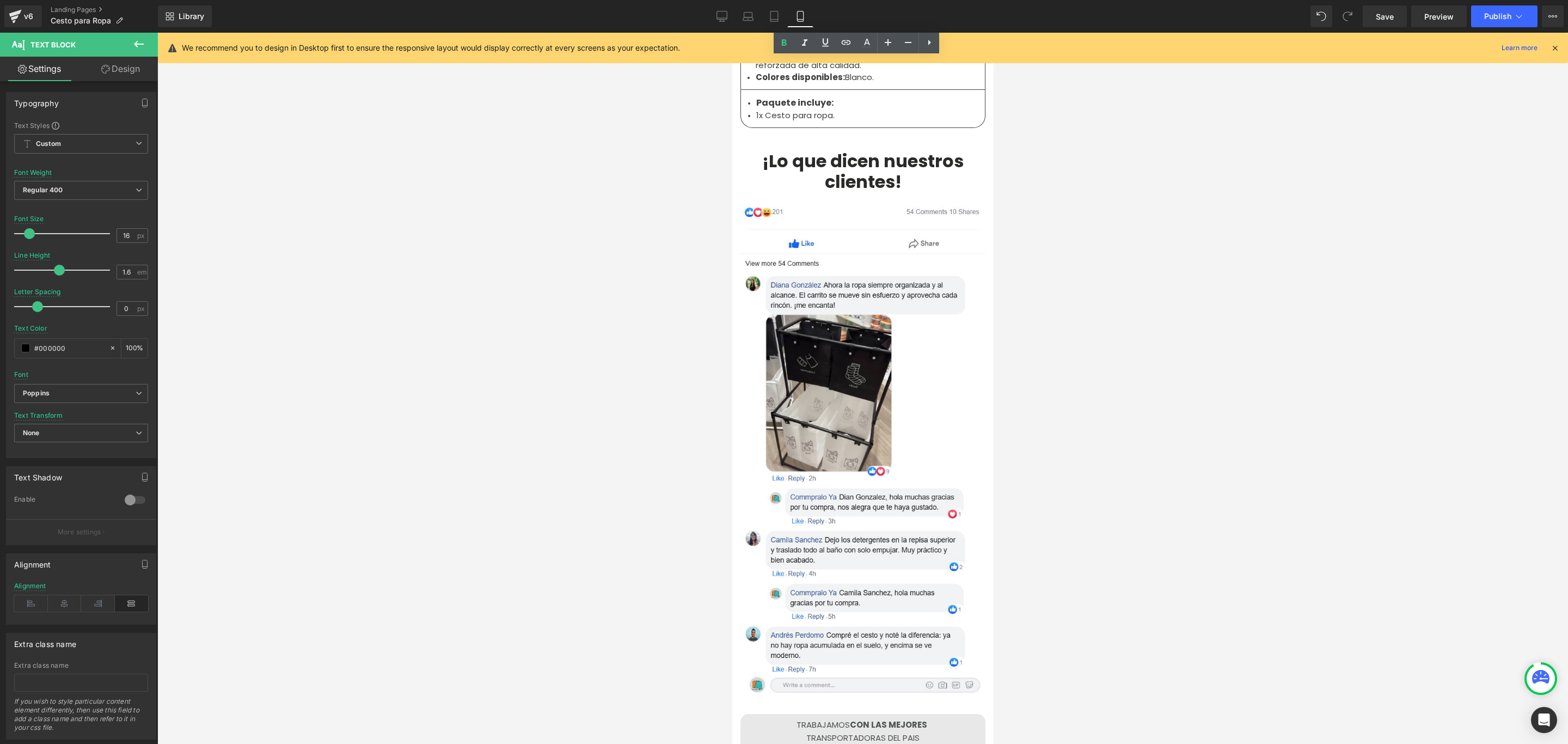
scroll to position [3586, 0]
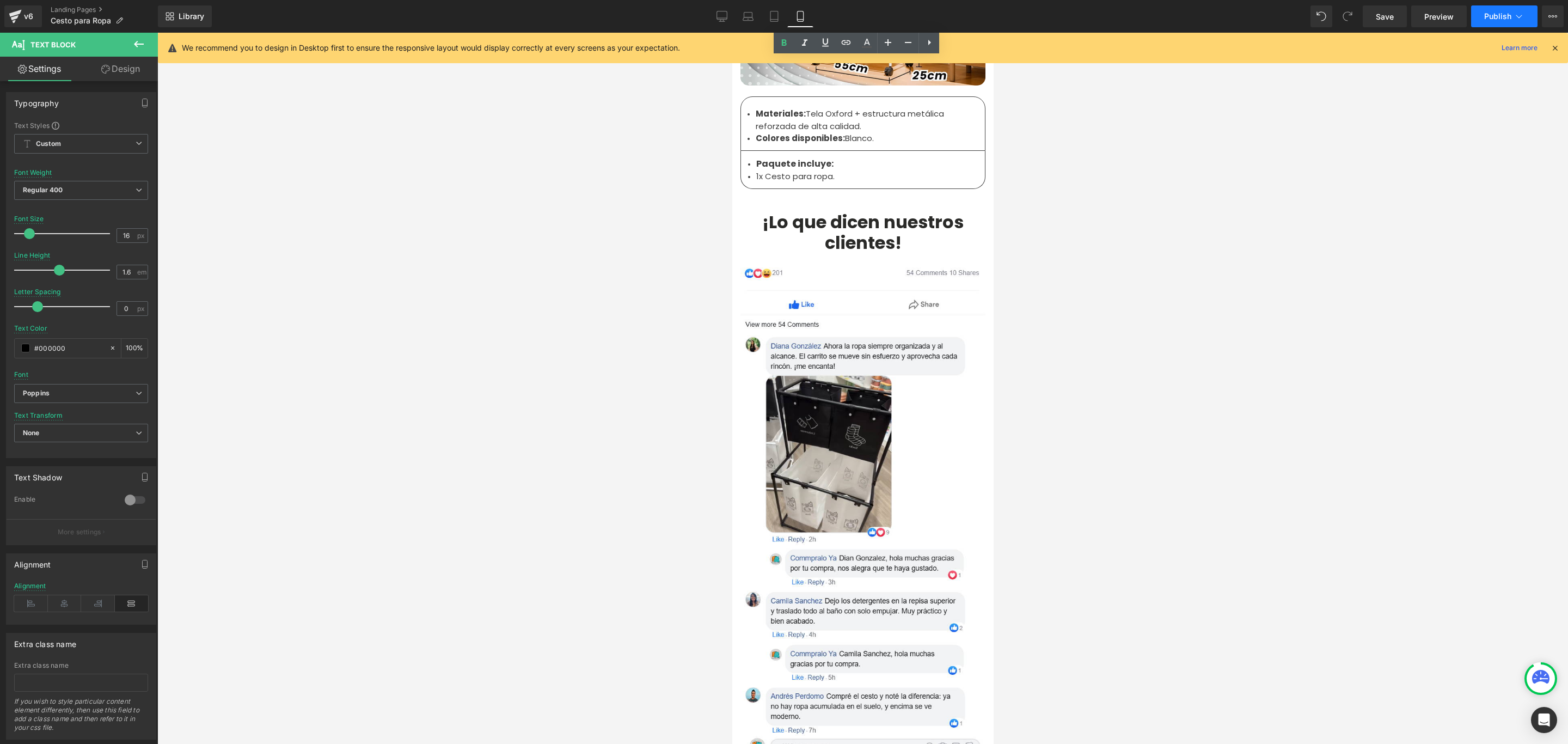
click at [1497, 13] on span "Publish" at bounding box center [1497, 15] width 27 height 9
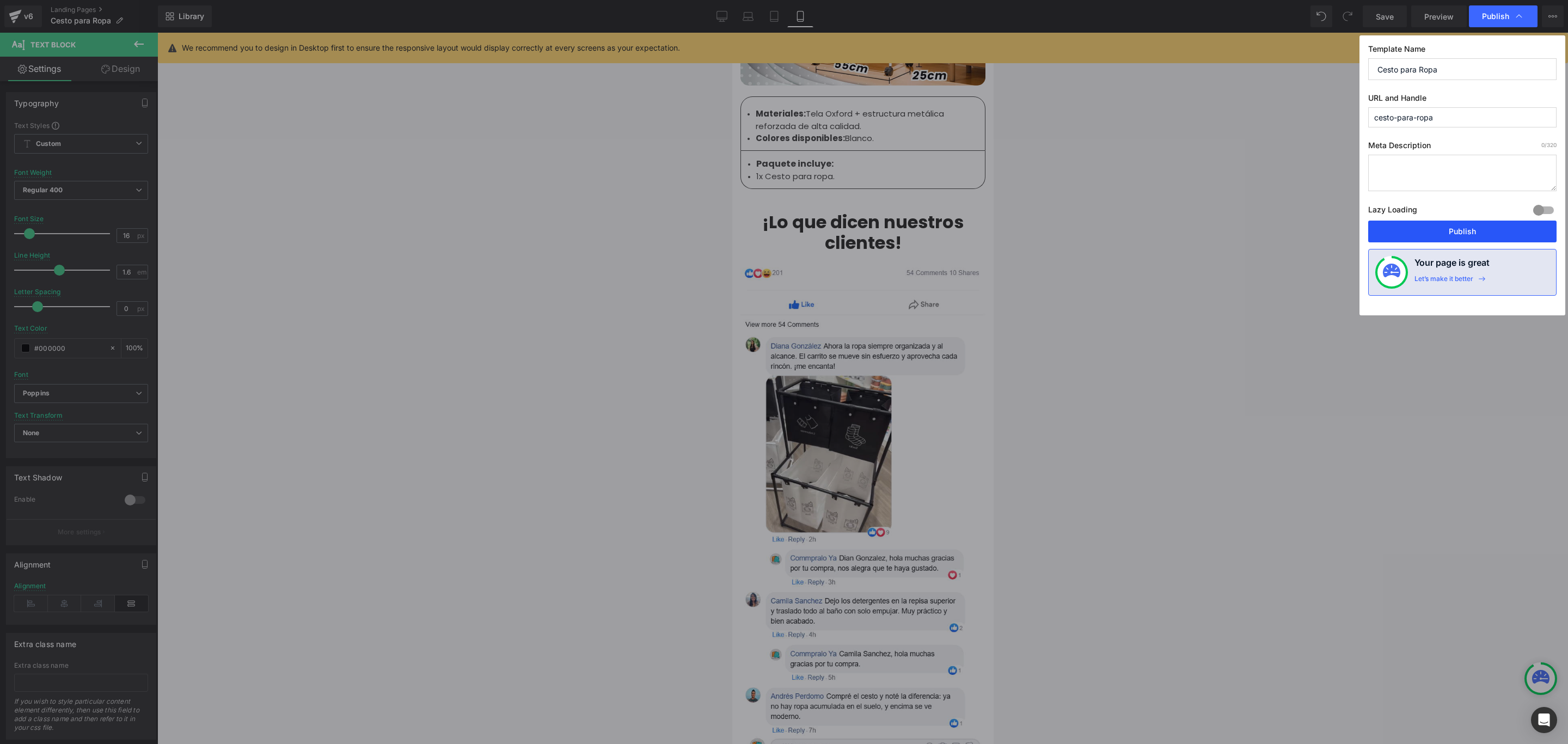
click at [1474, 237] on button "Publish" at bounding box center [1462, 231] width 188 height 22
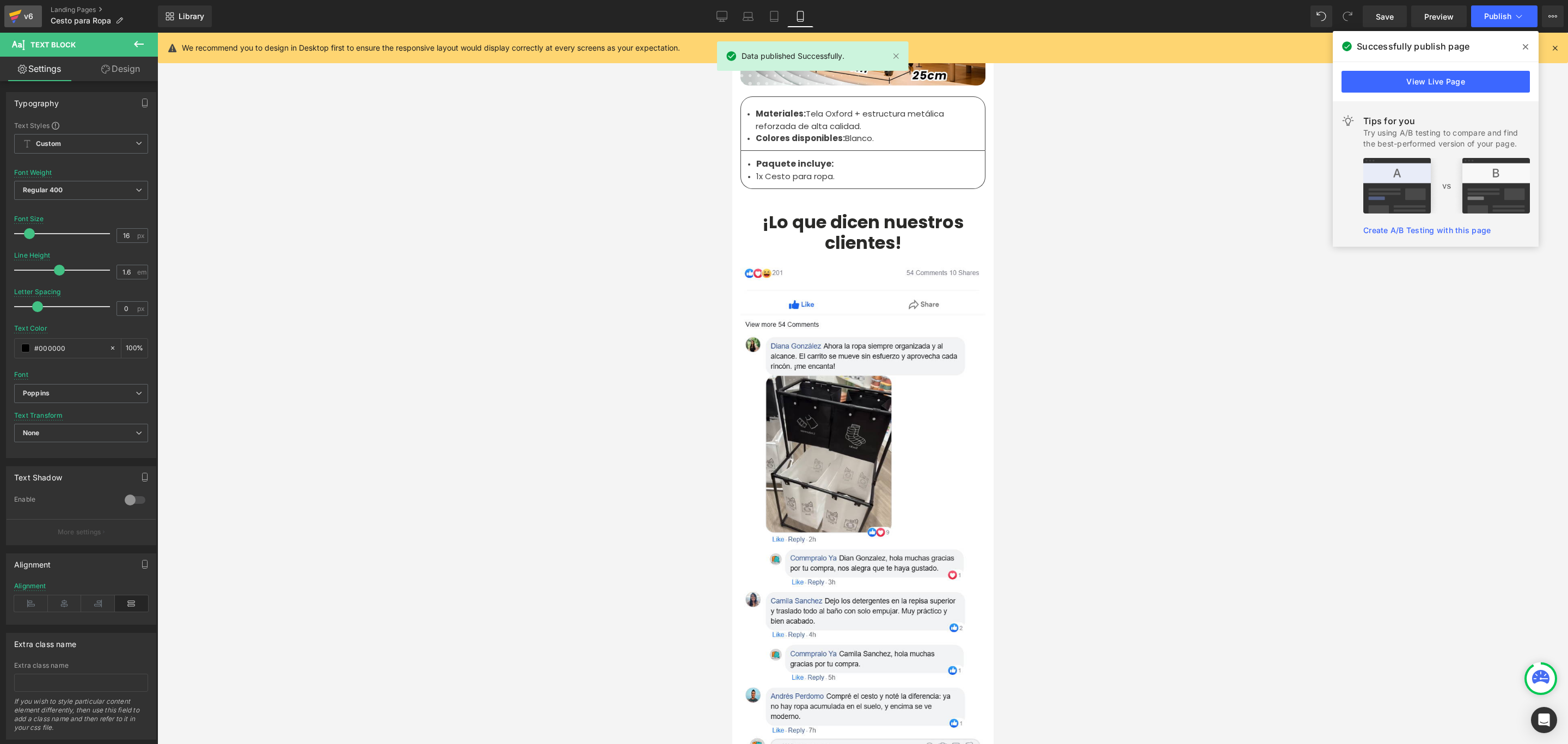
click at [15, 13] on icon at bounding box center [15, 12] width 12 height 7
